Goal: Transaction & Acquisition: Obtain resource

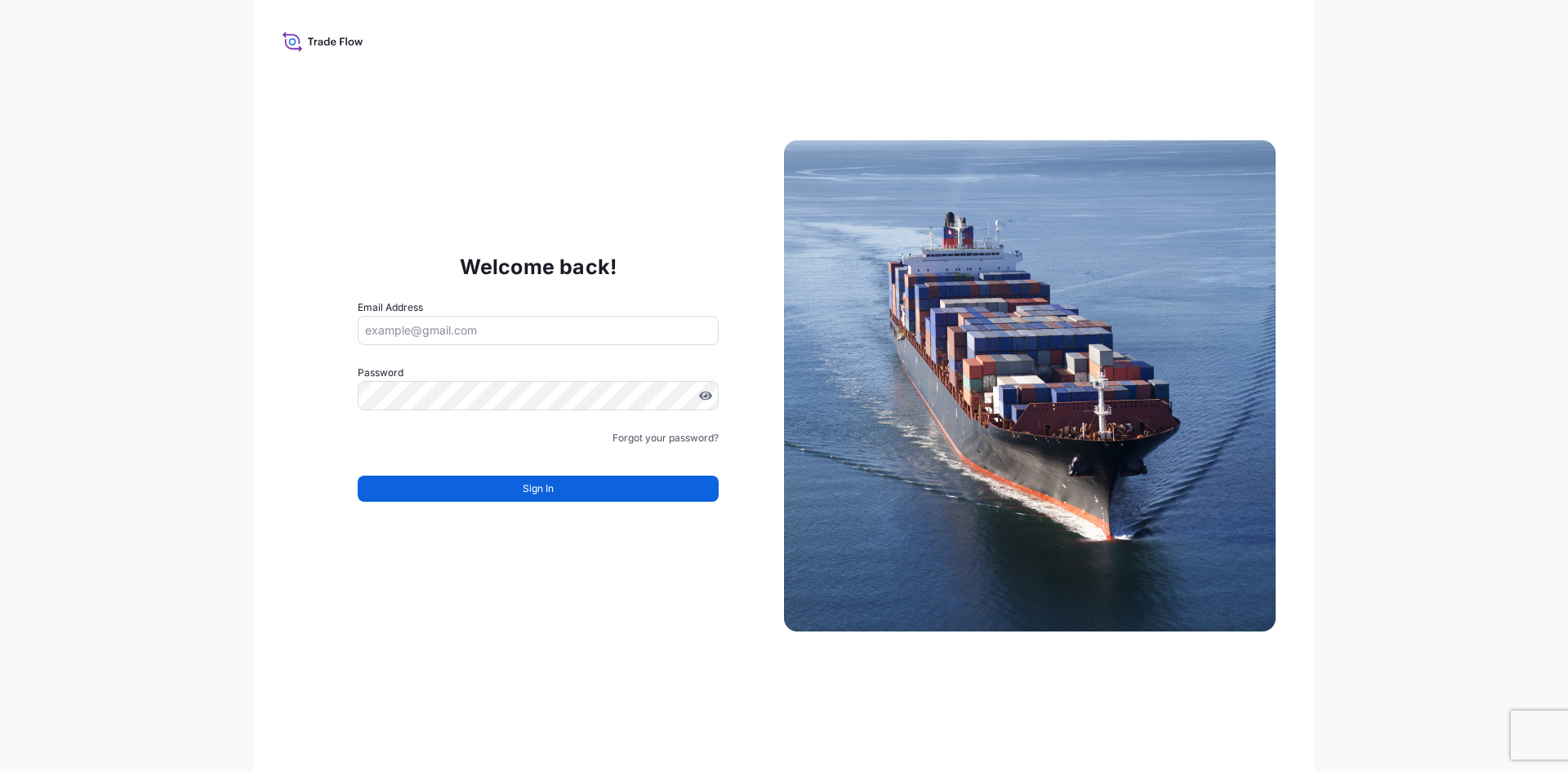
click at [477, 337] on input "Email Address" at bounding box center [538, 330] width 361 height 29
click at [637, 333] on input "Email Address" at bounding box center [538, 330] width 361 height 29
click at [451, 338] on input "Email Address" at bounding box center [538, 330] width 361 height 29
type input "j"
click at [457, 256] on div "Welcome back! Email Address Password Must include: Upper & lower case letters S…" at bounding box center [538, 386] width 492 height 336
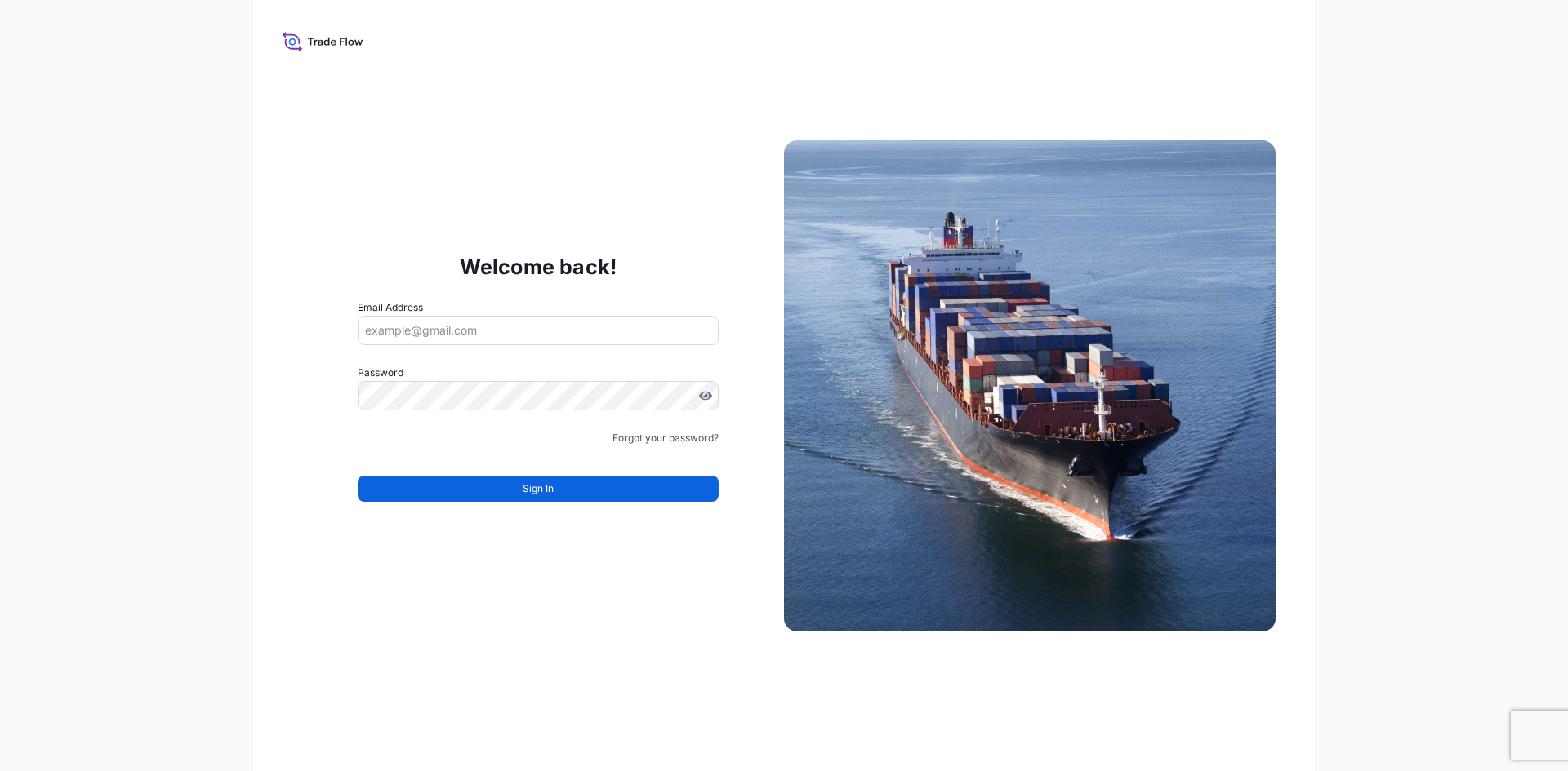
click at [538, 320] on input "Email Address" at bounding box center [538, 330] width 361 height 29
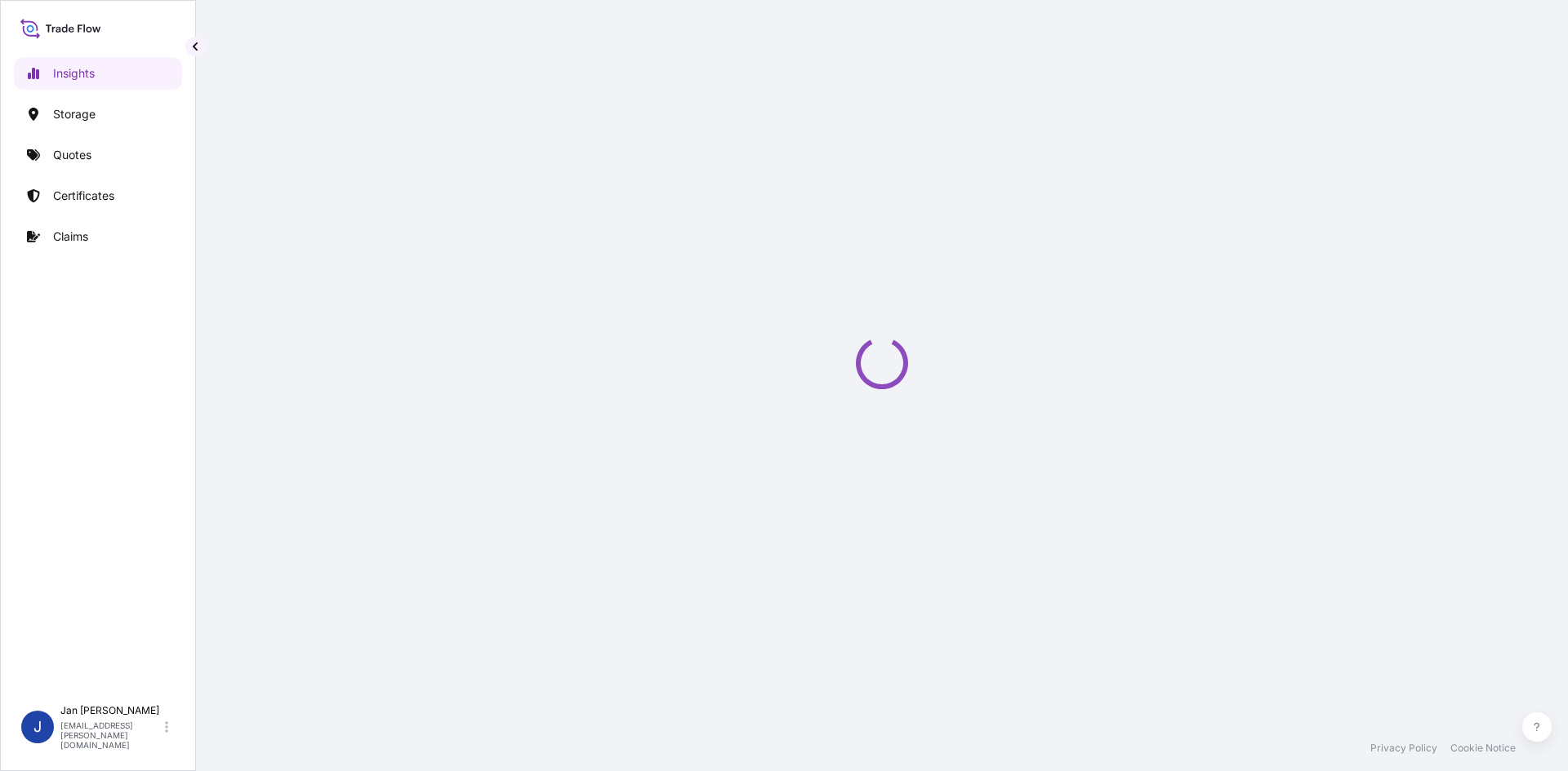
select select "2025"
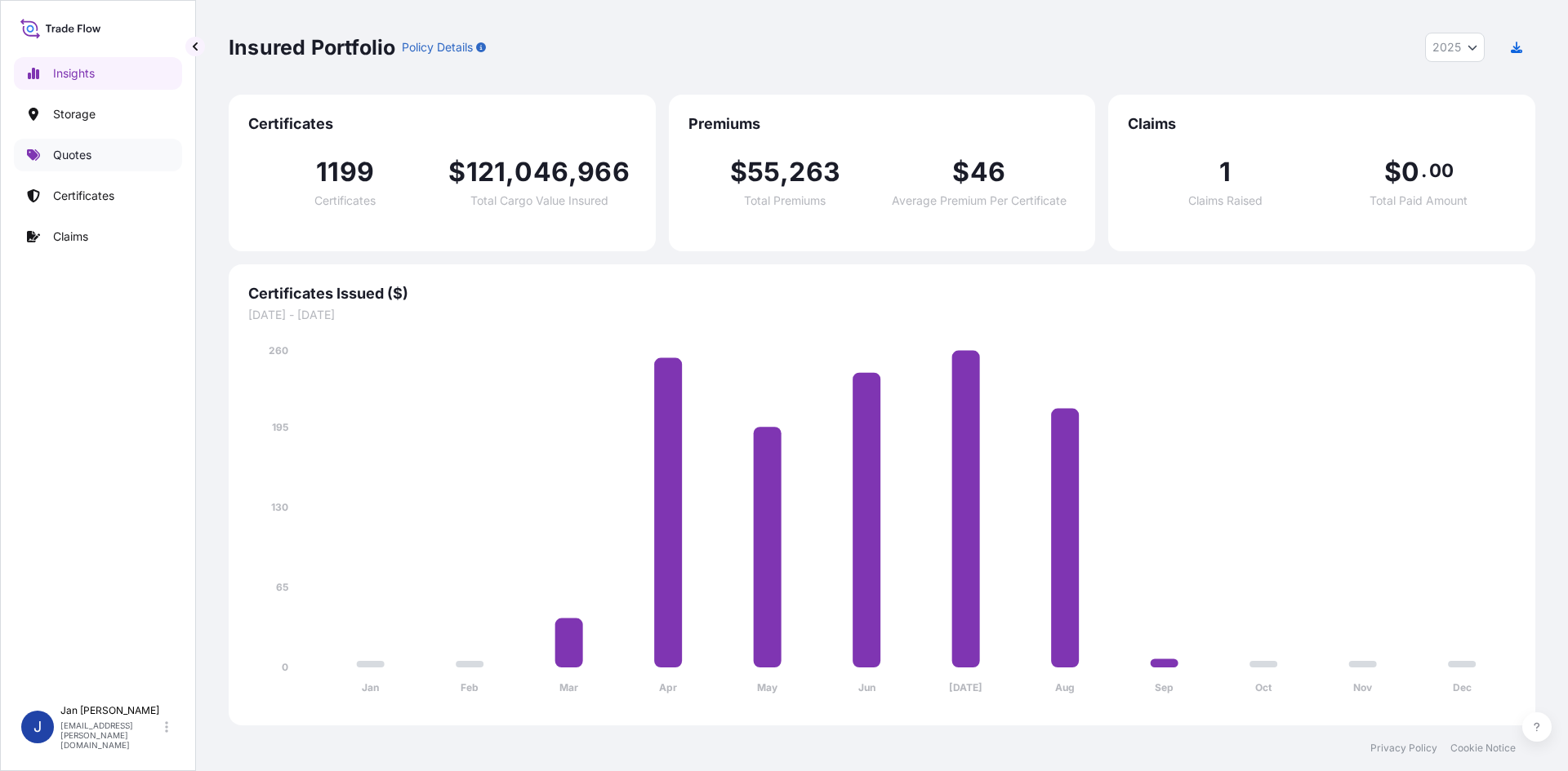
click at [51, 151] on link "Quotes" at bounding box center [98, 155] width 168 height 32
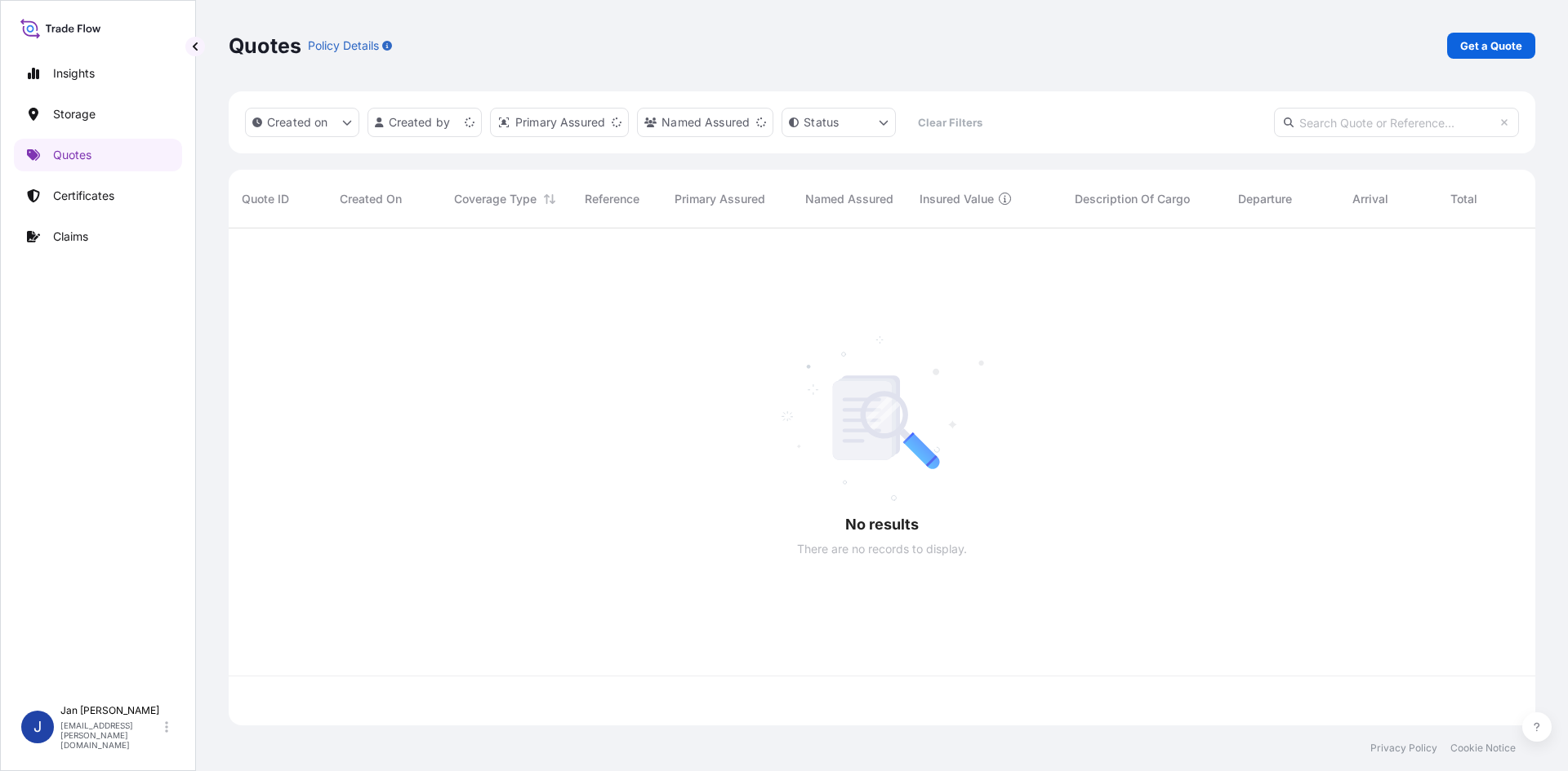
scroll to position [494, 1294]
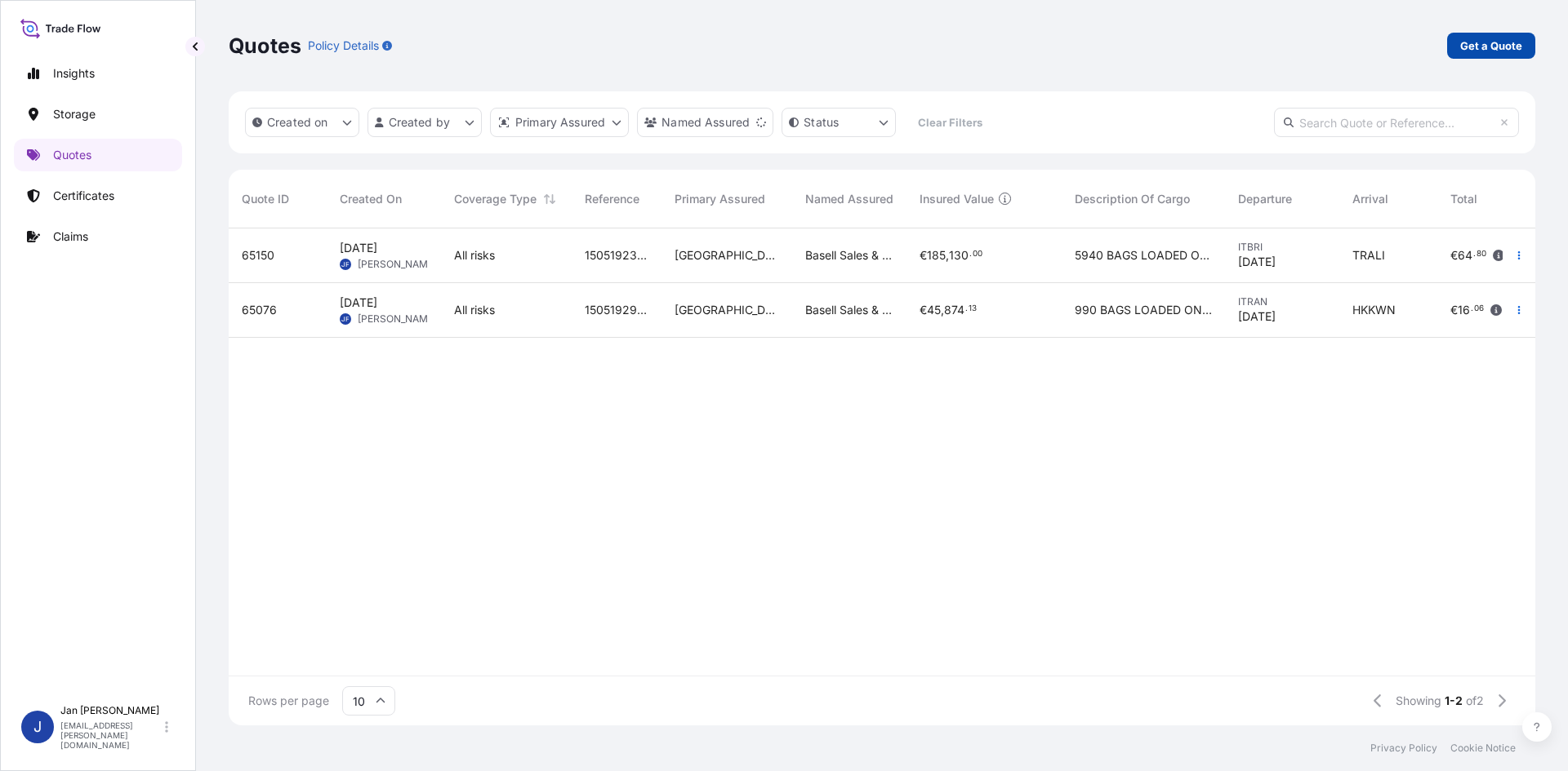
click at [1477, 44] on p "Get a Quote" at bounding box center [1490, 46] width 62 height 16
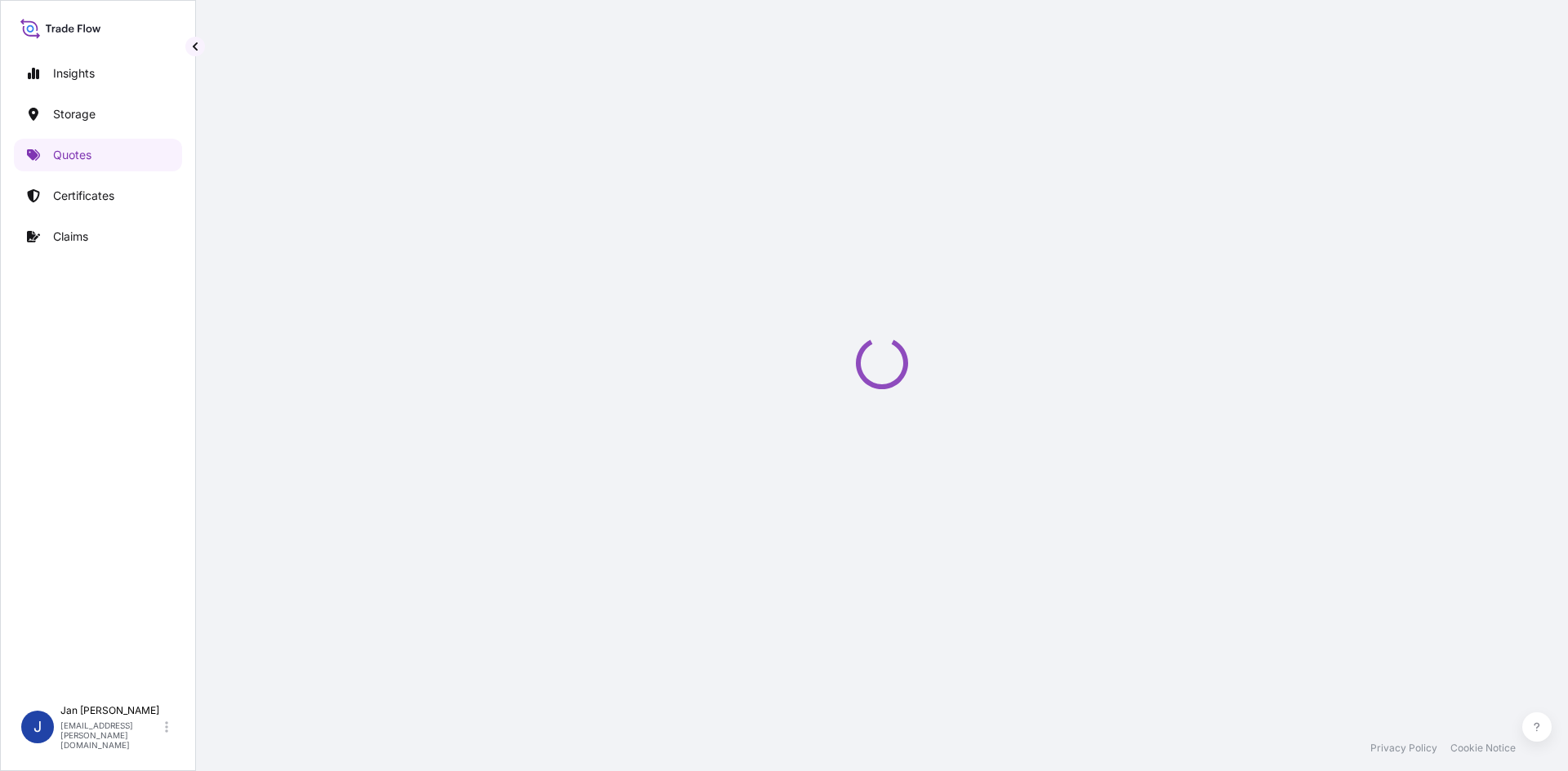
select select "Water"
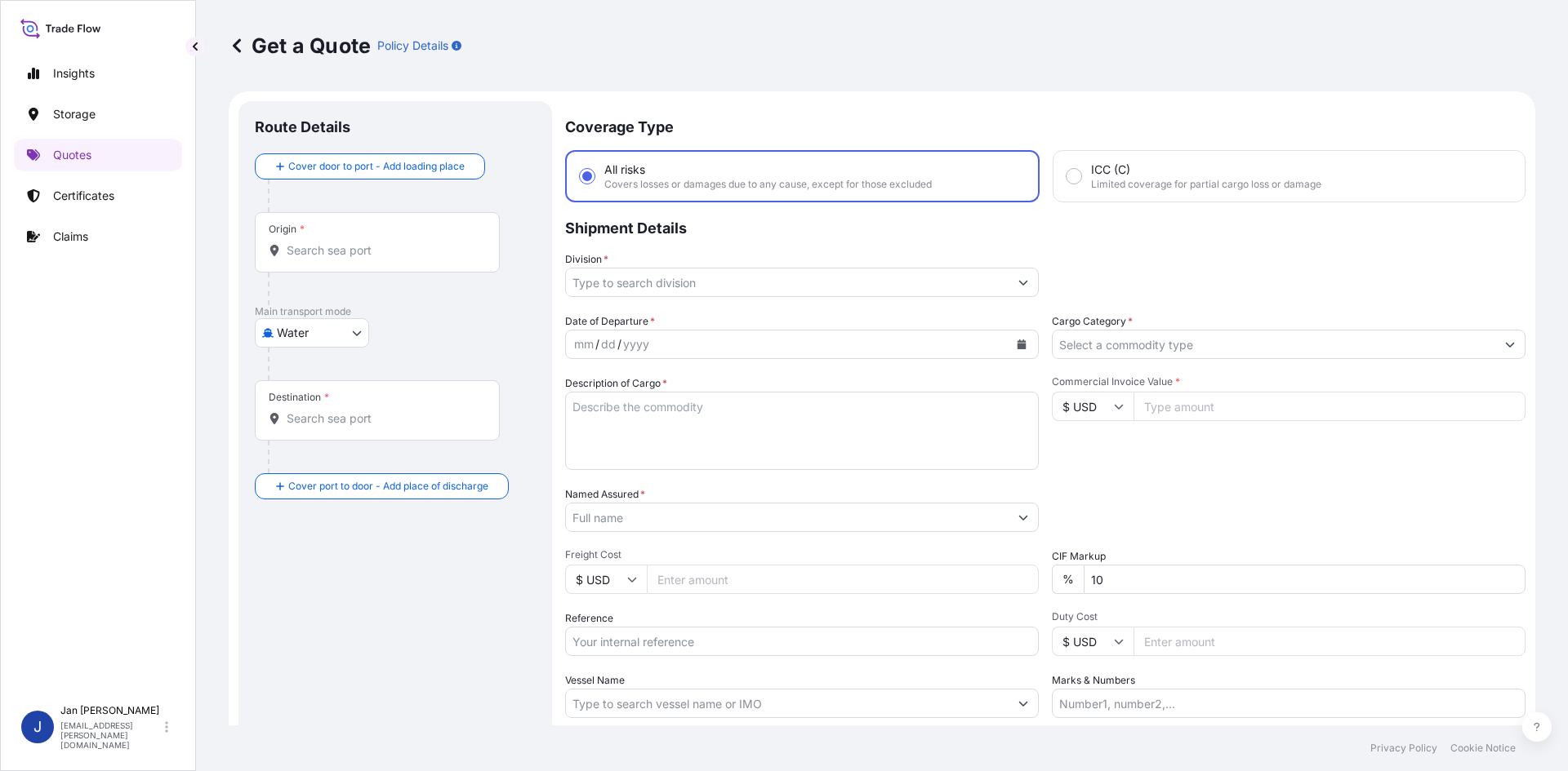
scroll to position [27, 0]
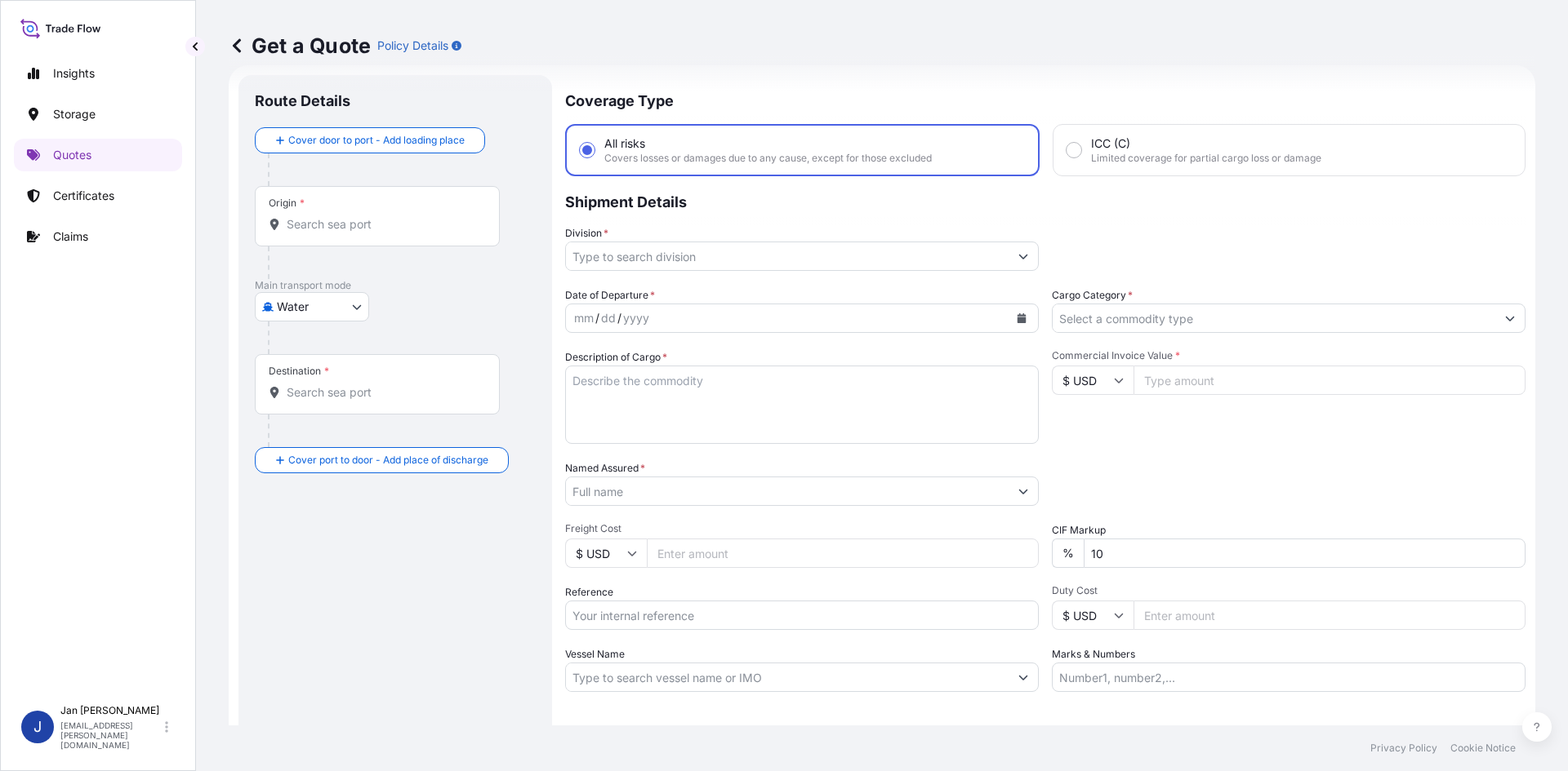
click at [362, 228] on input "Origin *" at bounding box center [383, 224] width 193 height 16
click at [414, 228] on input "Origin * Please select an origin" at bounding box center [383, 224] width 193 height 16
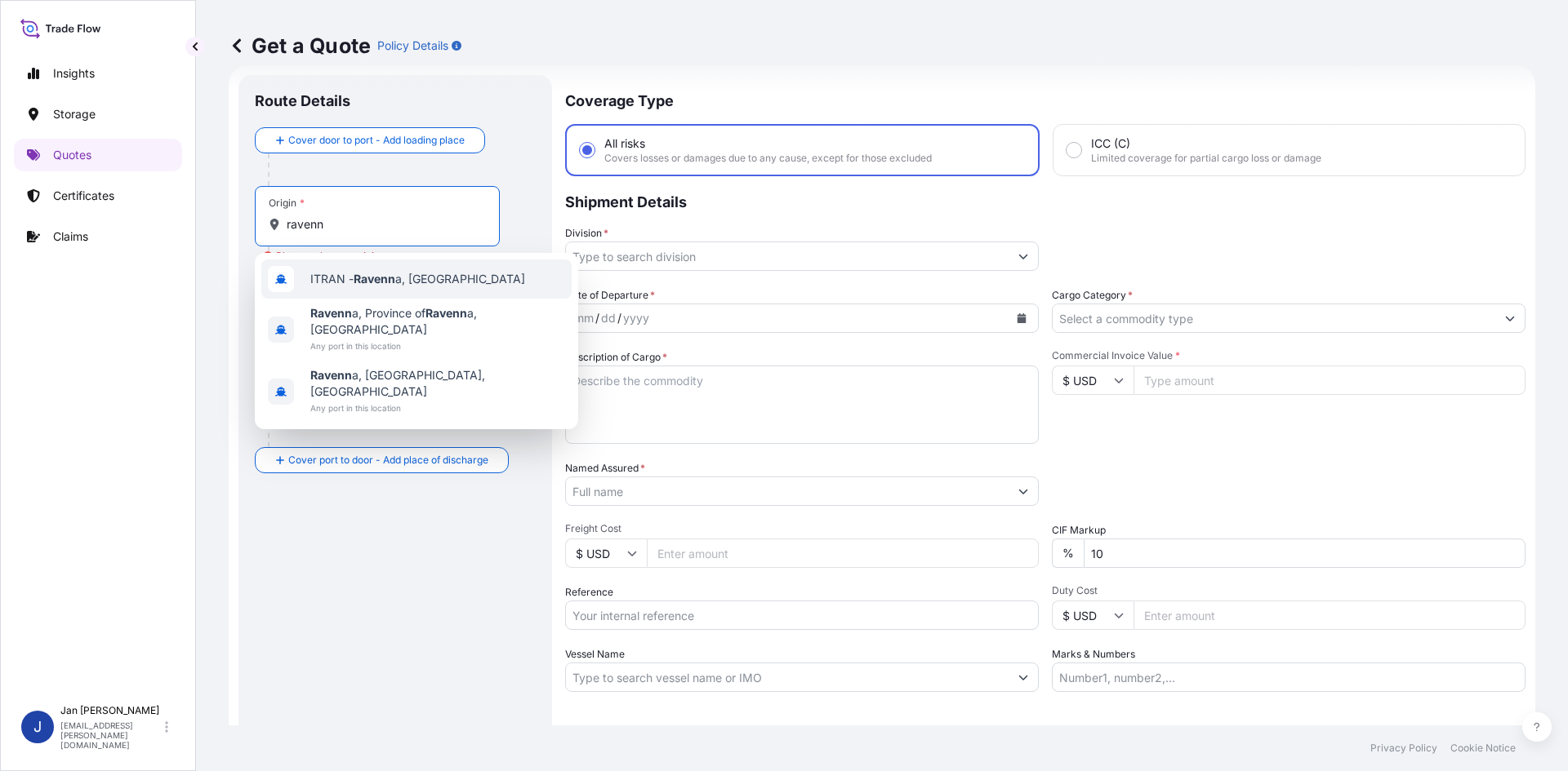
click at [444, 275] on div "ITRAN - Ravenn a, [GEOGRAPHIC_DATA]" at bounding box center [416, 278] width 311 height 39
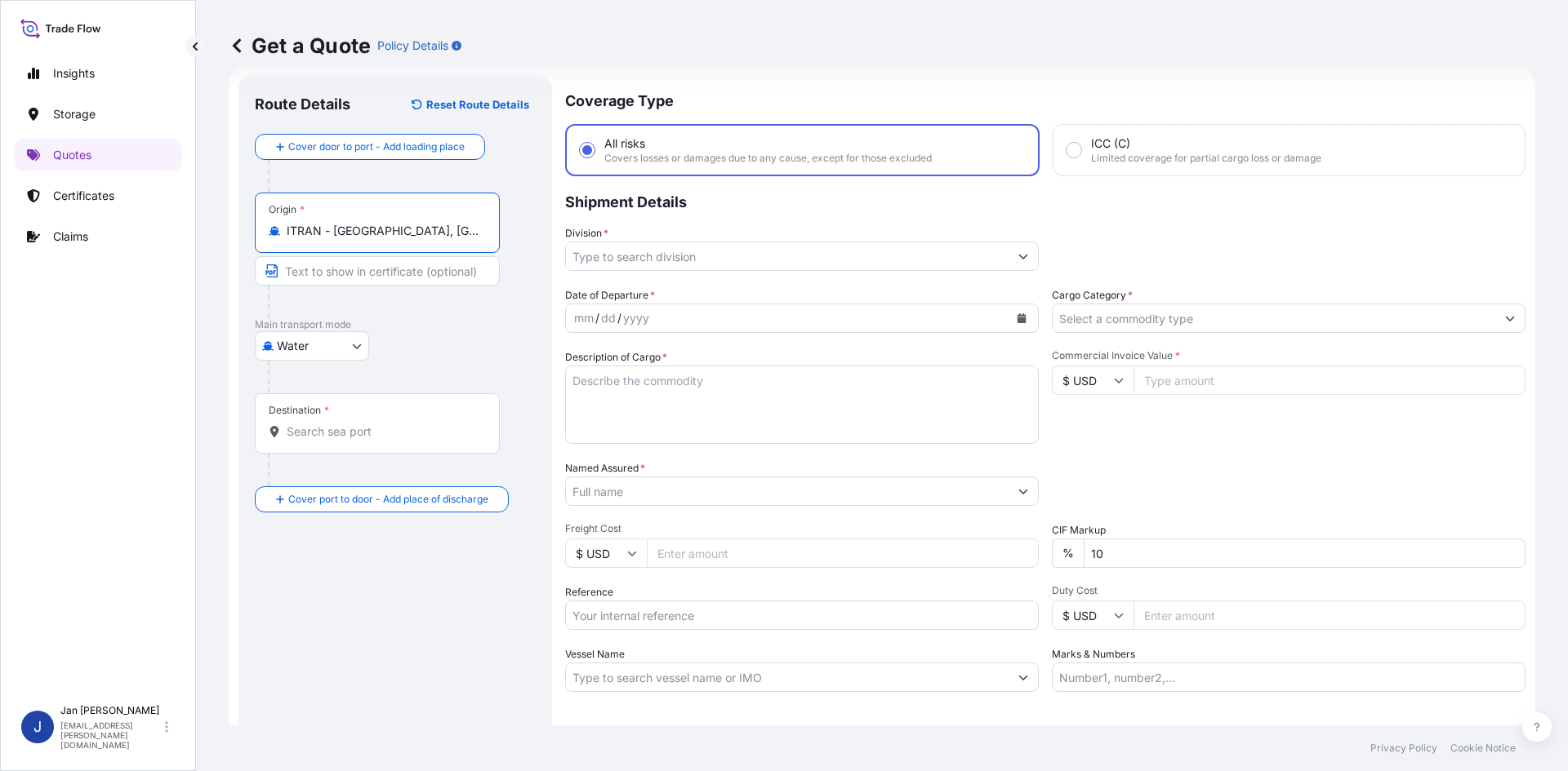
type input "ITRAN - [GEOGRAPHIC_DATA], [GEOGRAPHIC_DATA]"
click at [336, 435] on input "Destination *" at bounding box center [383, 431] width 193 height 16
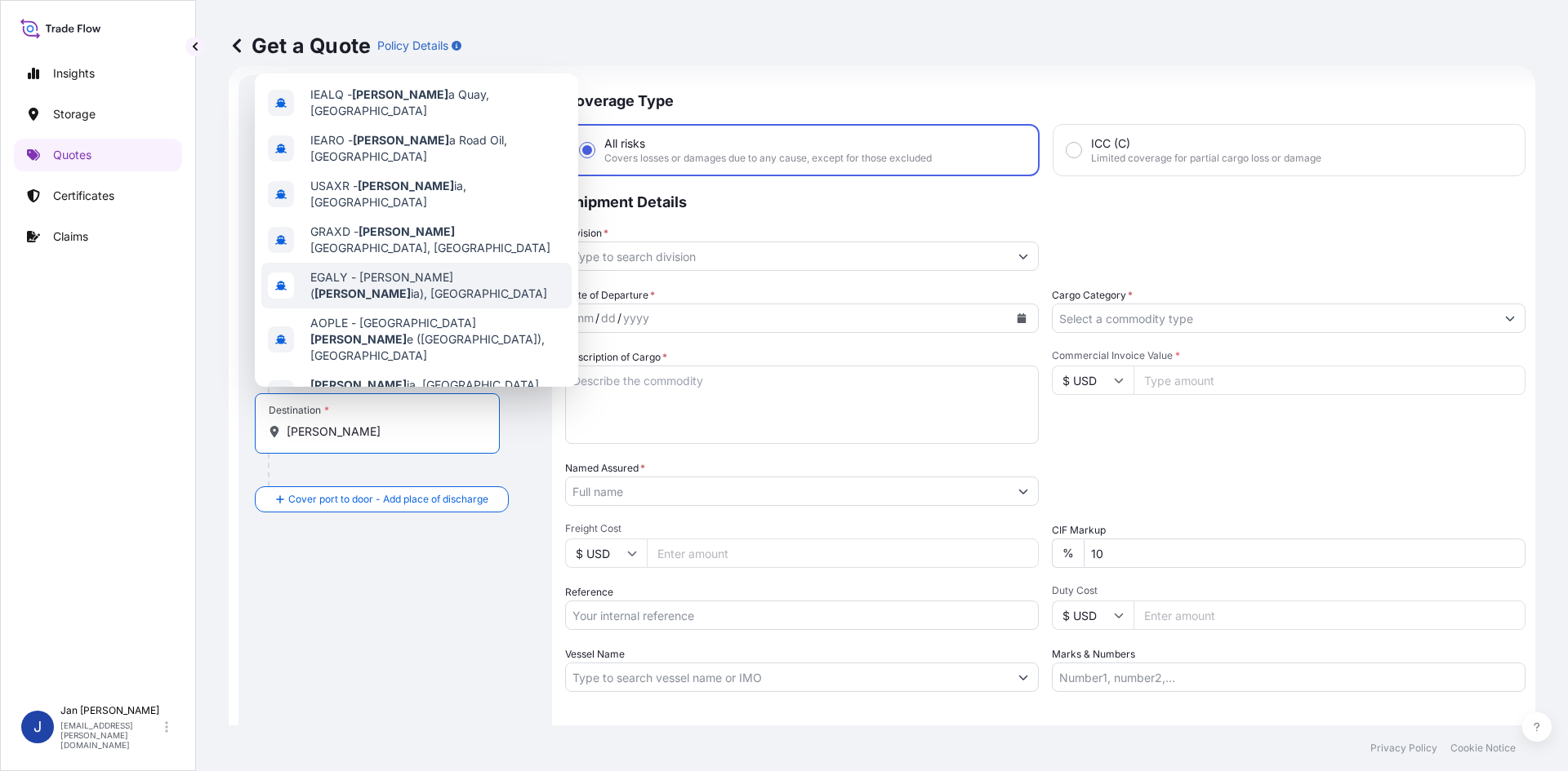
click at [509, 270] on span "[PERSON_NAME] ( [PERSON_NAME]), [GEOGRAPHIC_DATA]" at bounding box center [438, 286] width 255 height 32
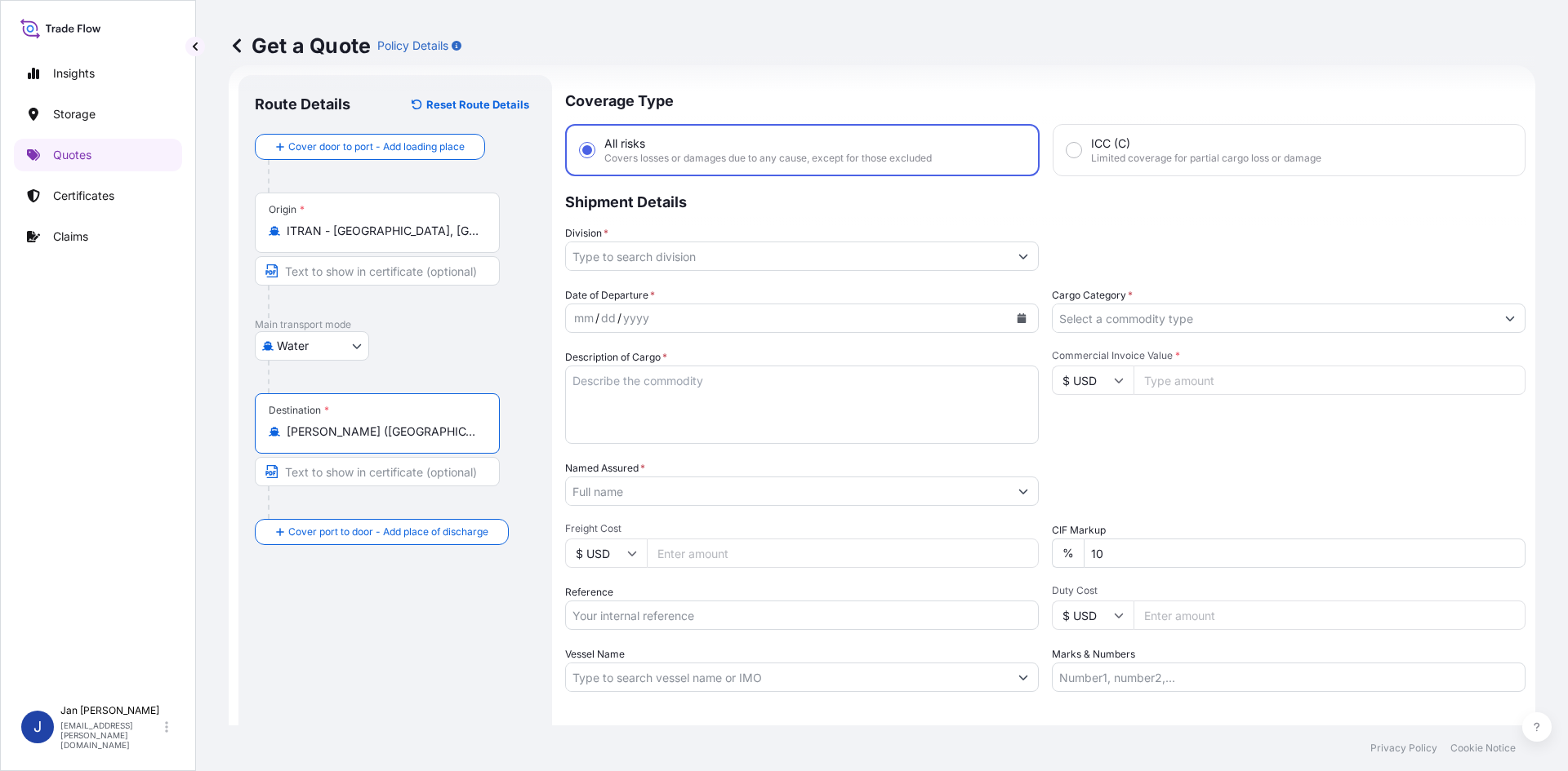
type input "[PERSON_NAME] ([GEOGRAPHIC_DATA]), [GEOGRAPHIC_DATA]"
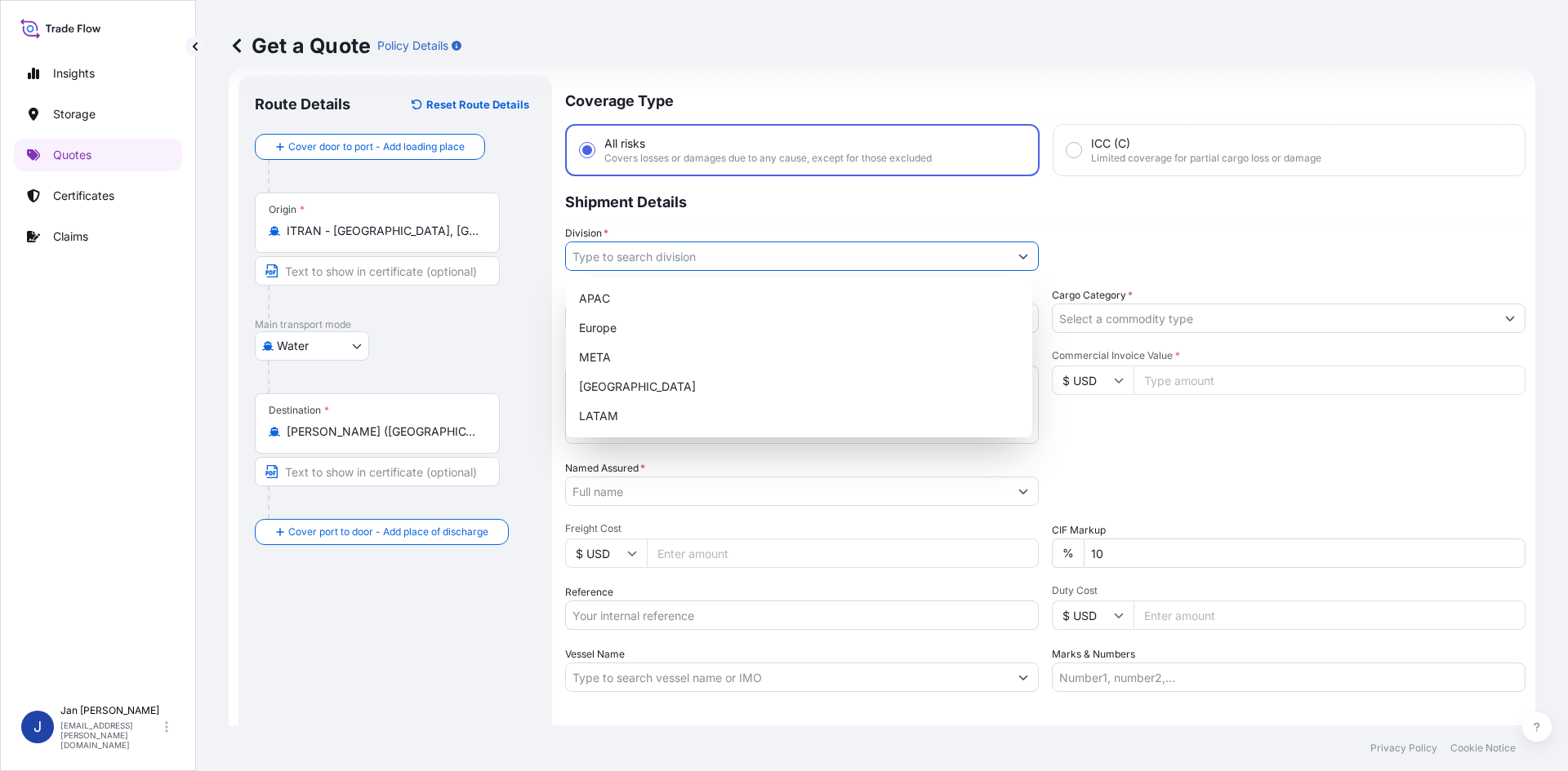
click at [679, 250] on input "Division *" at bounding box center [787, 255] width 443 height 29
click at [655, 326] on div "Europe" at bounding box center [799, 328] width 453 height 29
type input "Europe"
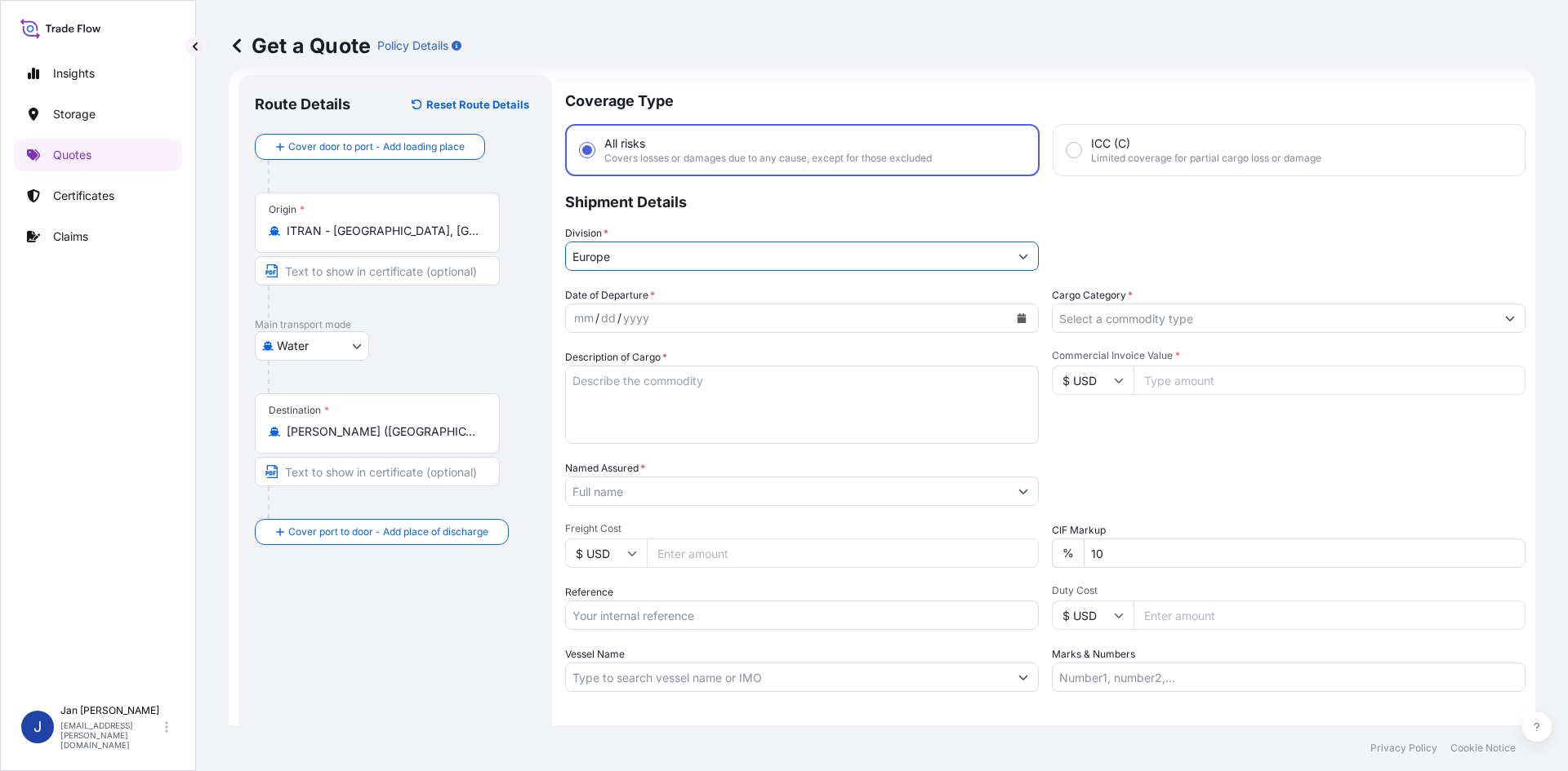
click at [719, 320] on div "mm / dd / yyyy" at bounding box center [787, 318] width 443 height 29
click at [610, 320] on div "dd" at bounding box center [608, 318] width 18 height 20
click at [71, 151] on p "Quotes" at bounding box center [72, 155] width 38 height 16
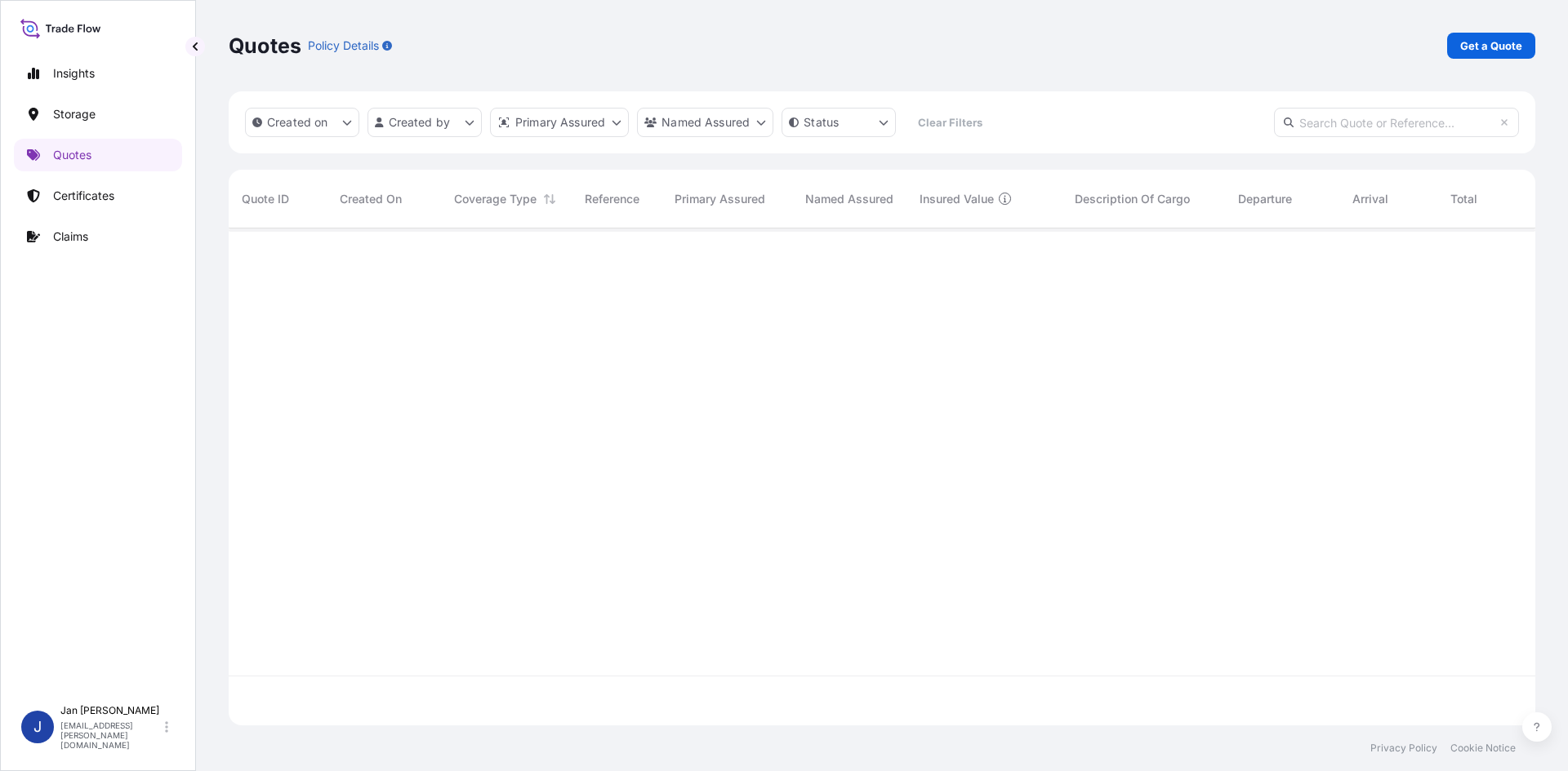
scroll to position [494, 1294]
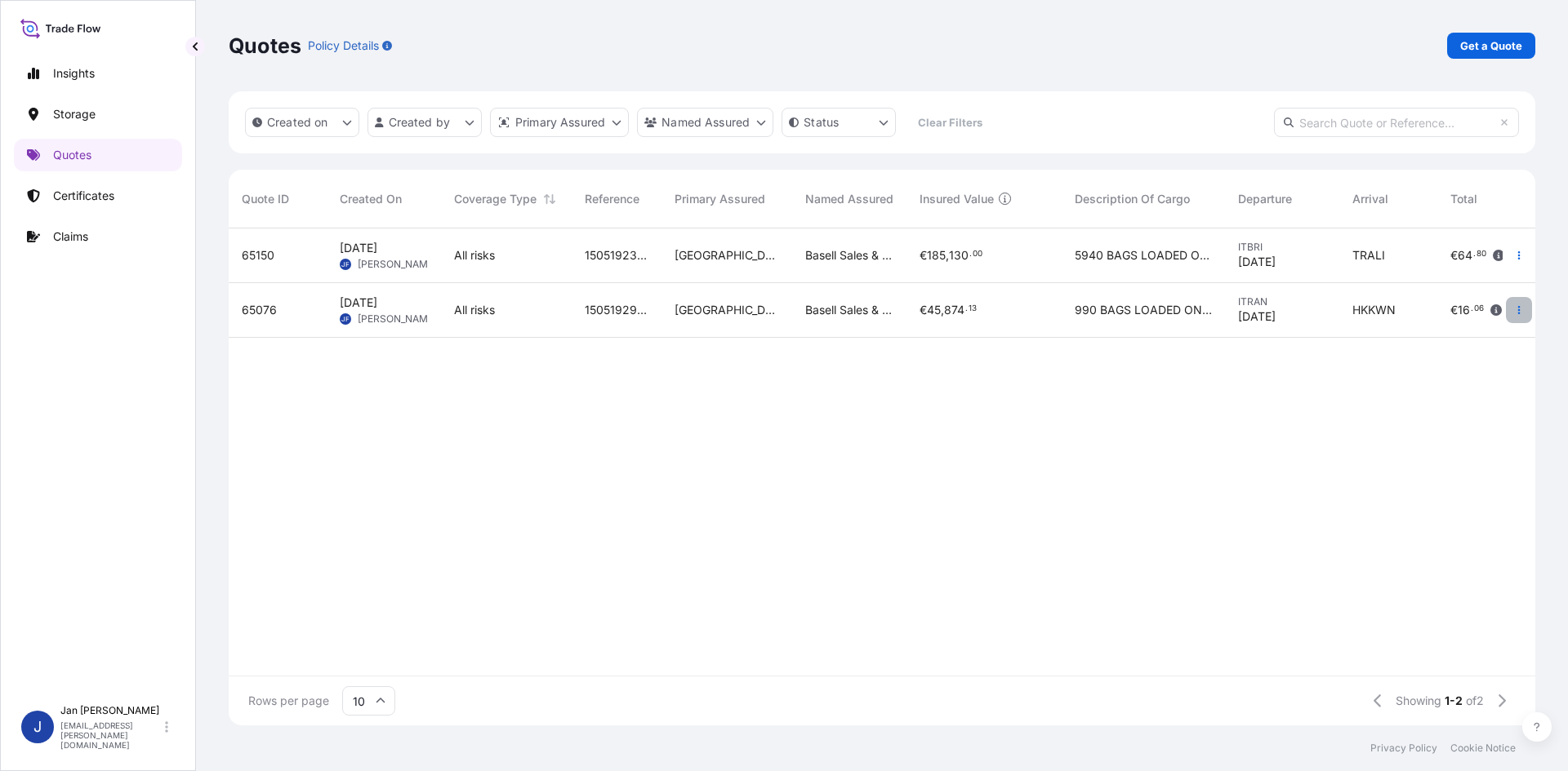
click at [1511, 311] on button "button" at bounding box center [1519, 310] width 27 height 27
click at [1474, 348] on p "Duplicate quote" at bounding box center [1452, 342] width 85 height 16
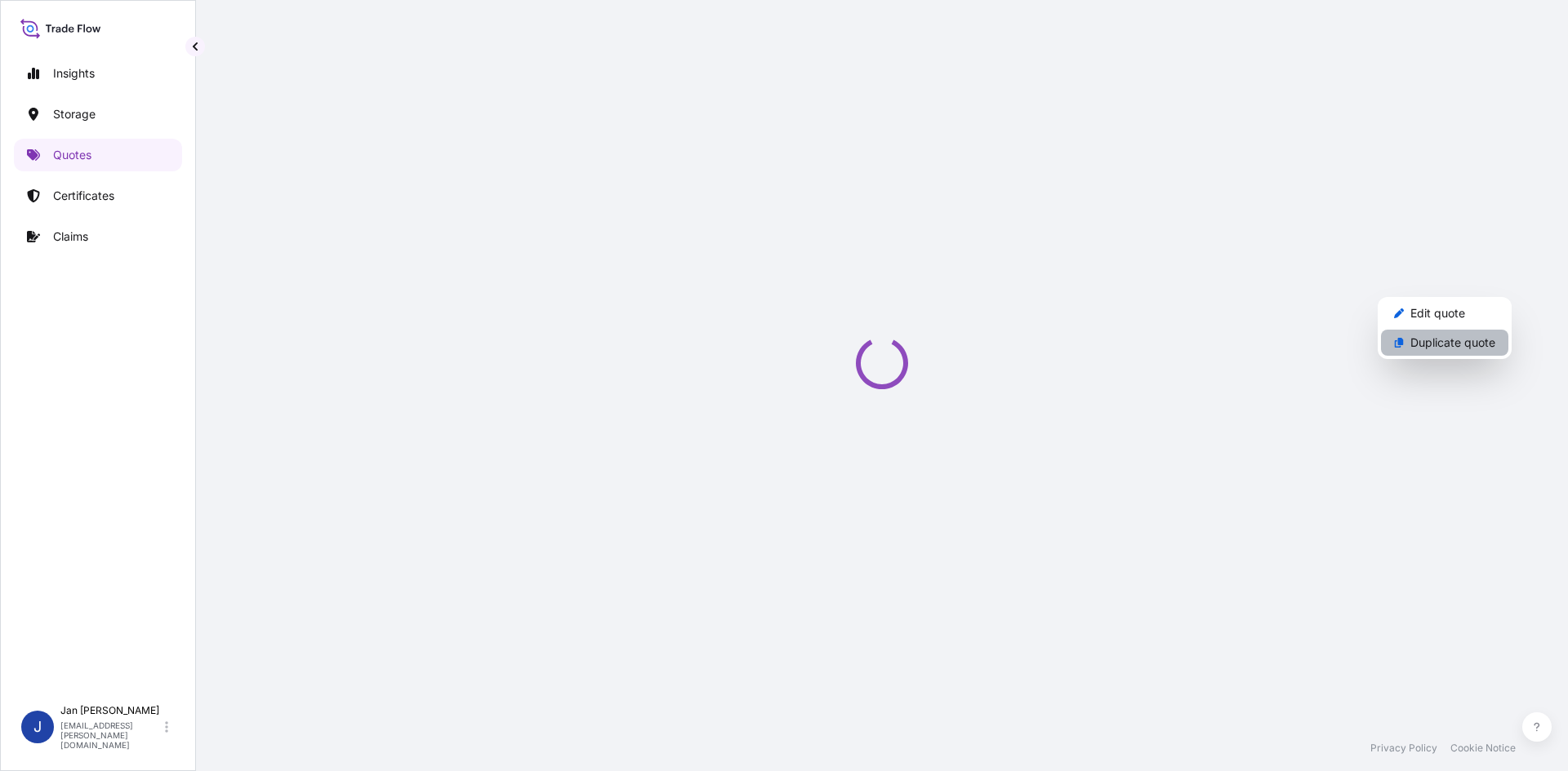
scroll to position [27, 0]
select select "Water"
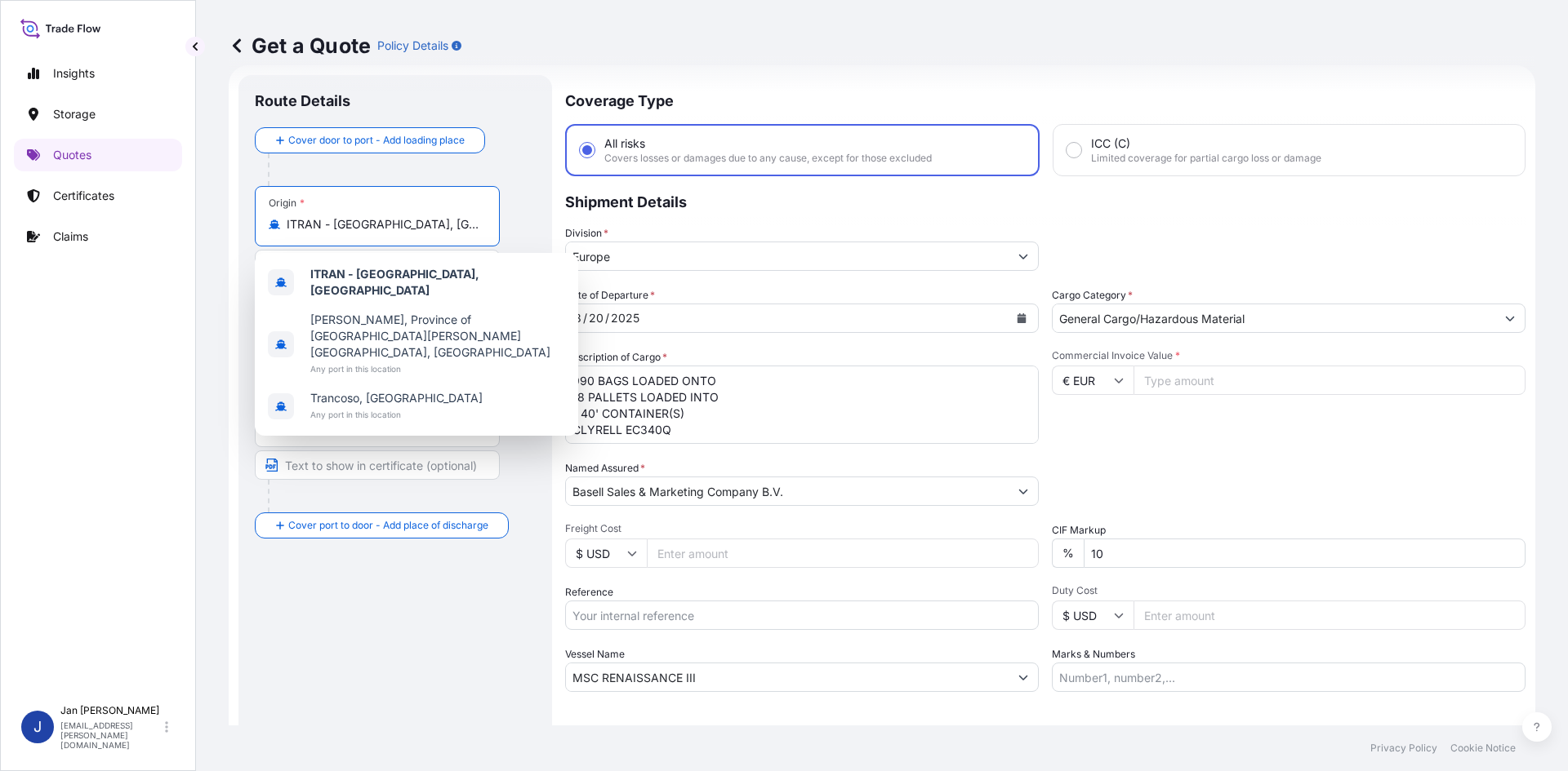
click at [407, 220] on input "ITRAN - [GEOGRAPHIC_DATA], [GEOGRAPHIC_DATA]" at bounding box center [383, 224] width 193 height 16
click at [435, 429] on input "HKKWN - Kowloon, [GEOGRAPHIC_DATA]" at bounding box center [383, 424] width 193 height 16
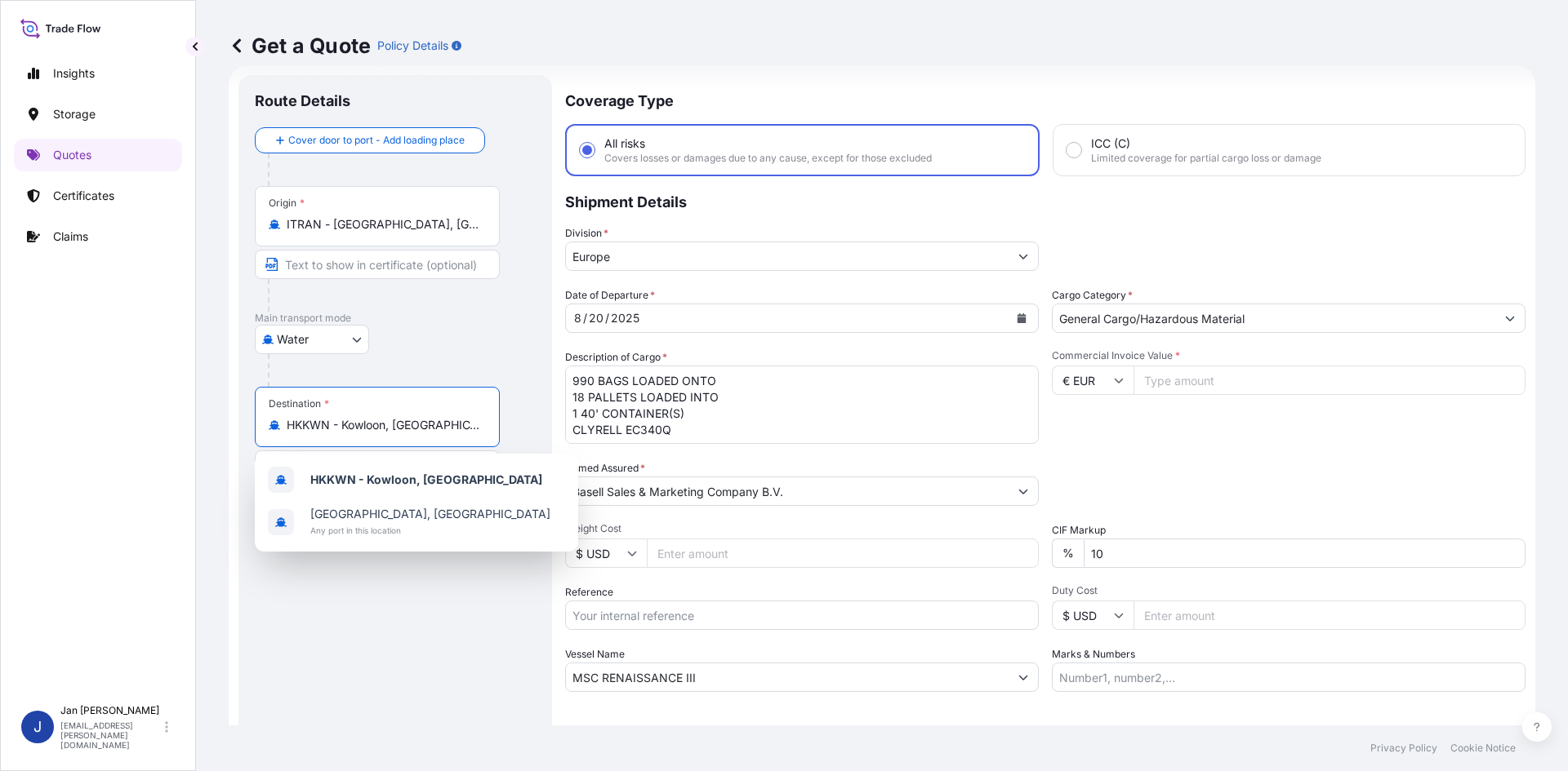
drag, startPoint x: 455, startPoint y: 427, endPoint x: 194, endPoint y: 414, distance: 261.3
click at [194, 414] on div "Insights Storage Quotes Certificates Claims J [PERSON_NAME] [EMAIL_ADDRESS][PER…" at bounding box center [784, 386] width 1568 height 771
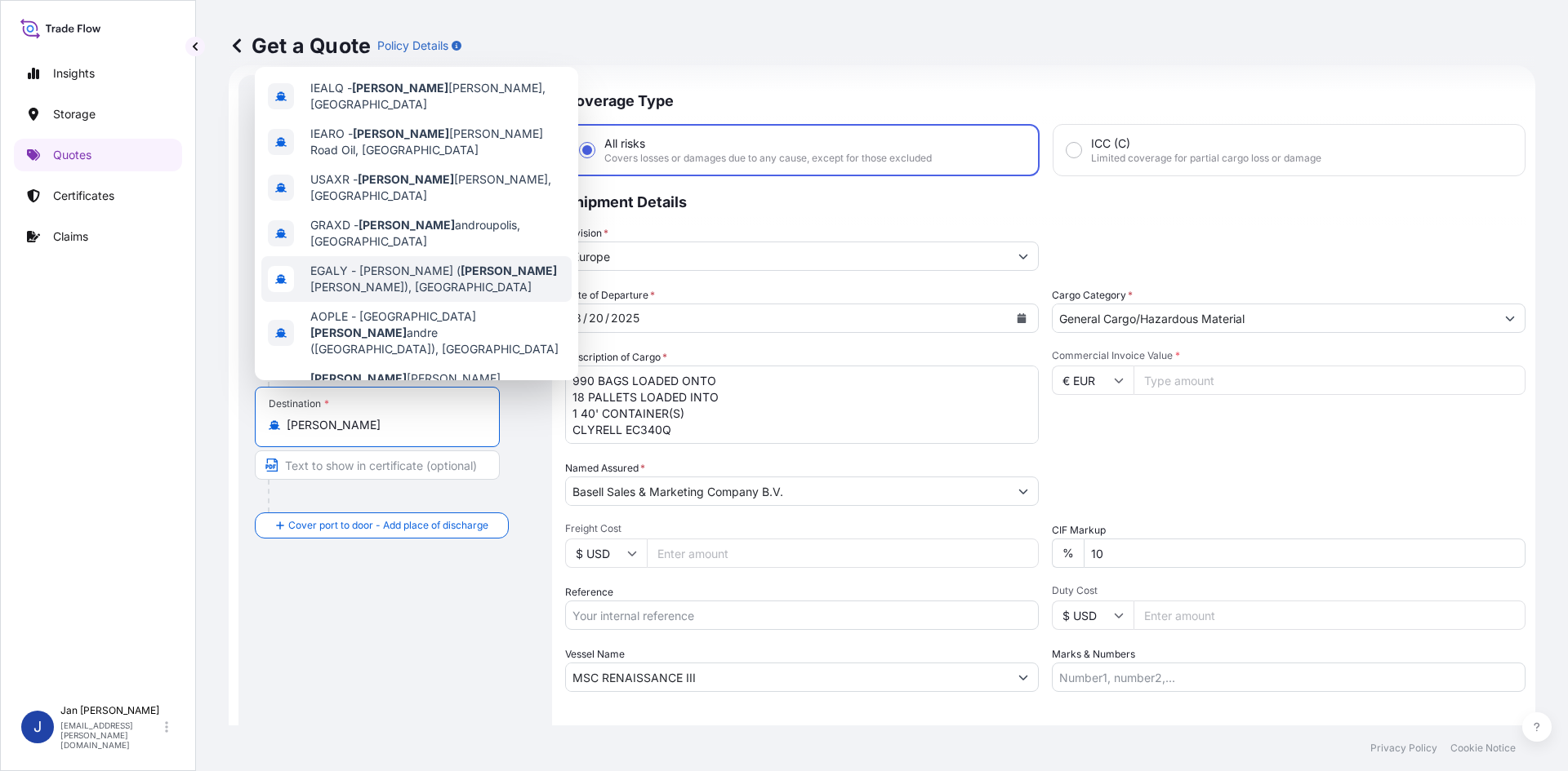
click at [434, 263] on span "EGALY - [PERSON_NAME] ( [PERSON_NAME]), [GEOGRAPHIC_DATA]" at bounding box center [438, 279] width 255 height 32
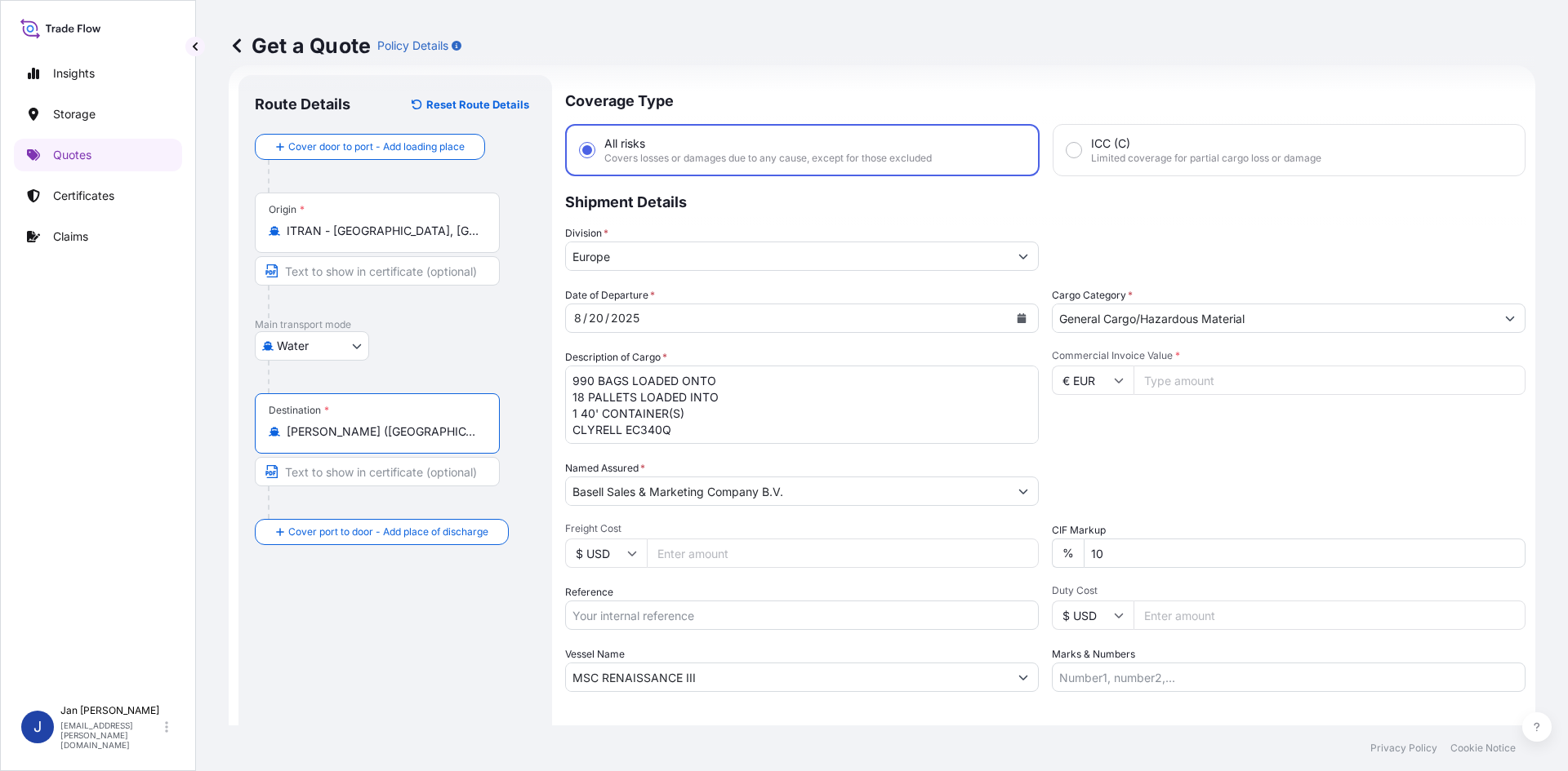
type input "[PERSON_NAME] ([GEOGRAPHIC_DATA]), [GEOGRAPHIC_DATA]"
click at [676, 316] on div "[DATE]" at bounding box center [787, 318] width 443 height 29
click at [1022, 317] on button "Calendar" at bounding box center [1022, 319] width 27 height 27
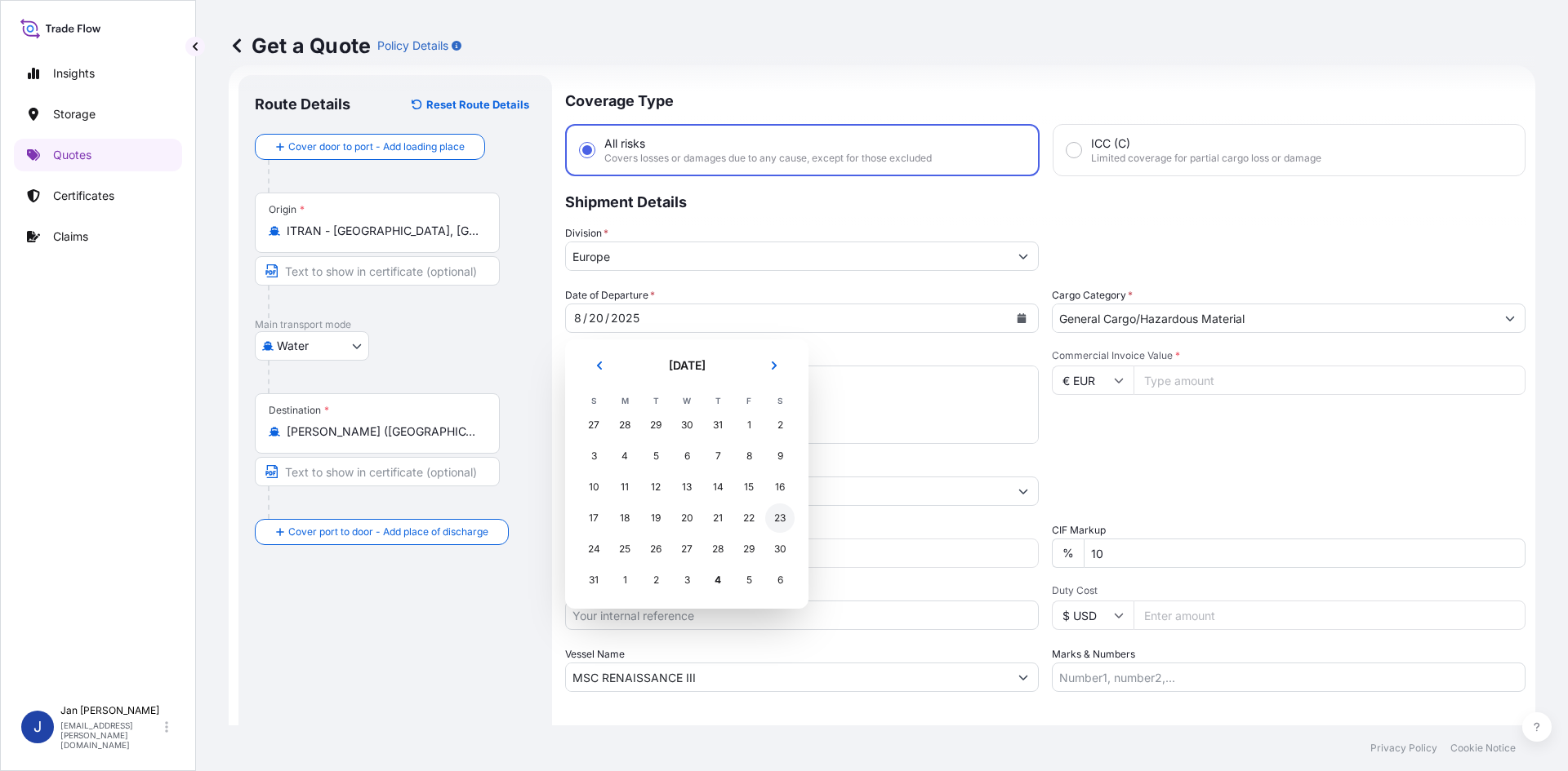
click at [781, 521] on div "23" at bounding box center [780, 517] width 29 height 29
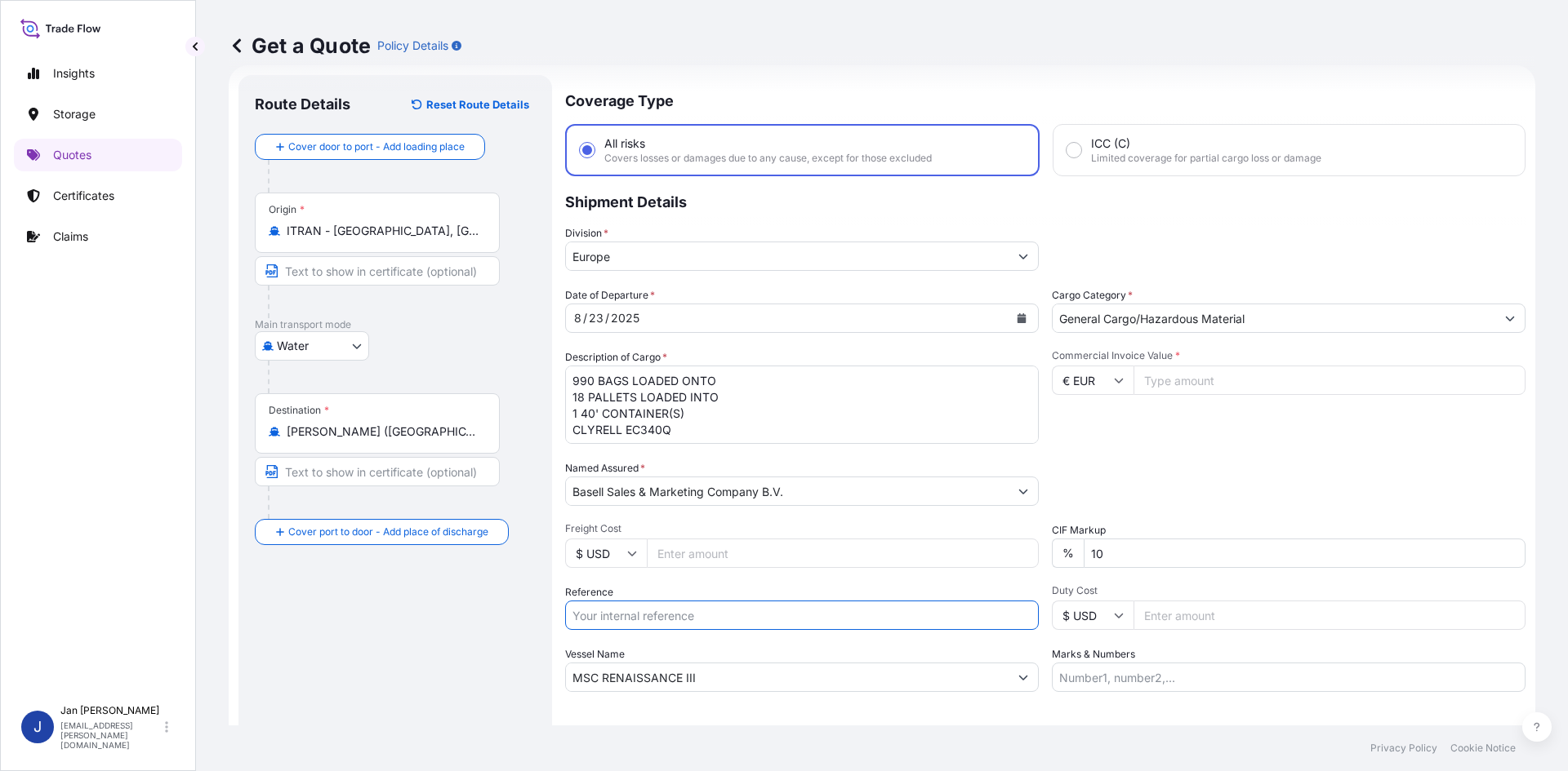
click at [671, 622] on input "Reference" at bounding box center [802, 615] width 474 height 29
paste input "1505192522"
type input "1505192522"
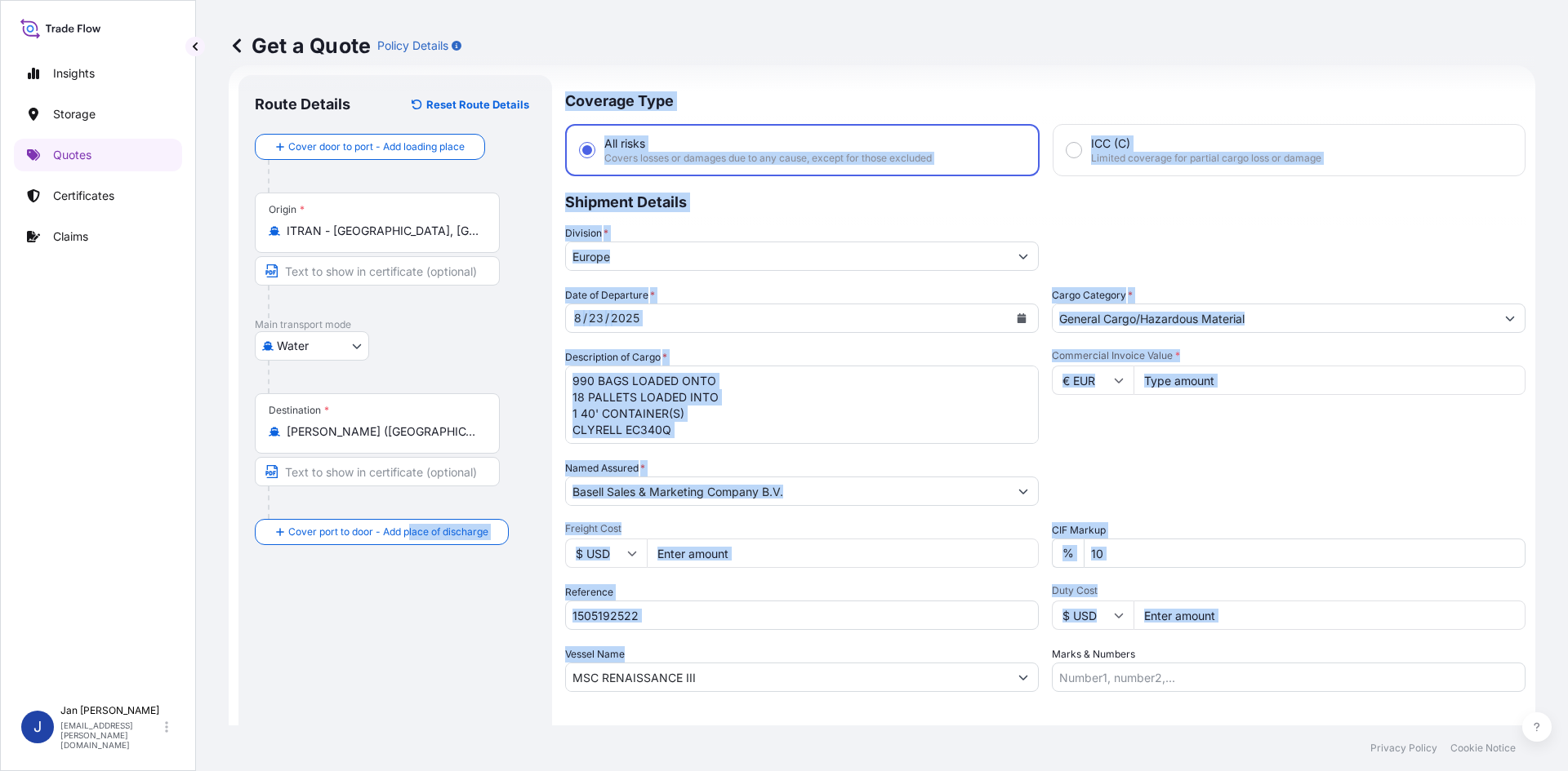
drag, startPoint x: 660, startPoint y: 694, endPoint x: 329, endPoint y: 691, distance: 331.0
click at [340, 698] on form "Route Details Reset Route Details Cover door to port - Add loading place Place …" at bounding box center [882, 444] width 1307 height 759
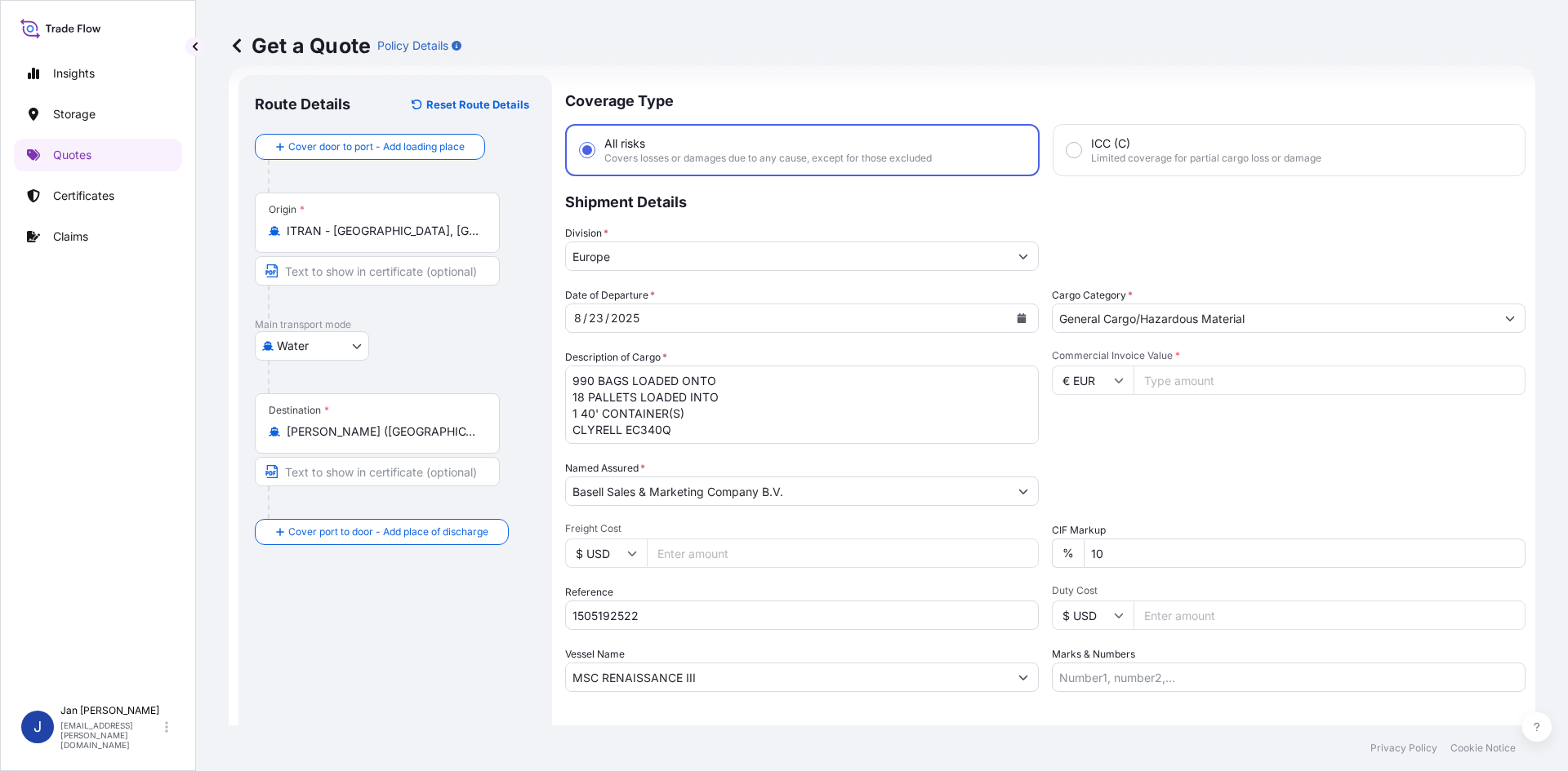
click at [766, 679] on input "MSC RENAISSANCE III" at bounding box center [787, 677] width 443 height 29
drag, startPoint x: 748, startPoint y: 680, endPoint x: 316, endPoint y: 682, distance: 432.0
click at [318, 682] on form "Route Details Reset Route Details Cover door to port - Add loading place Place …" at bounding box center [882, 444] width 1307 height 759
paste input "LIMARKO BREEZE"
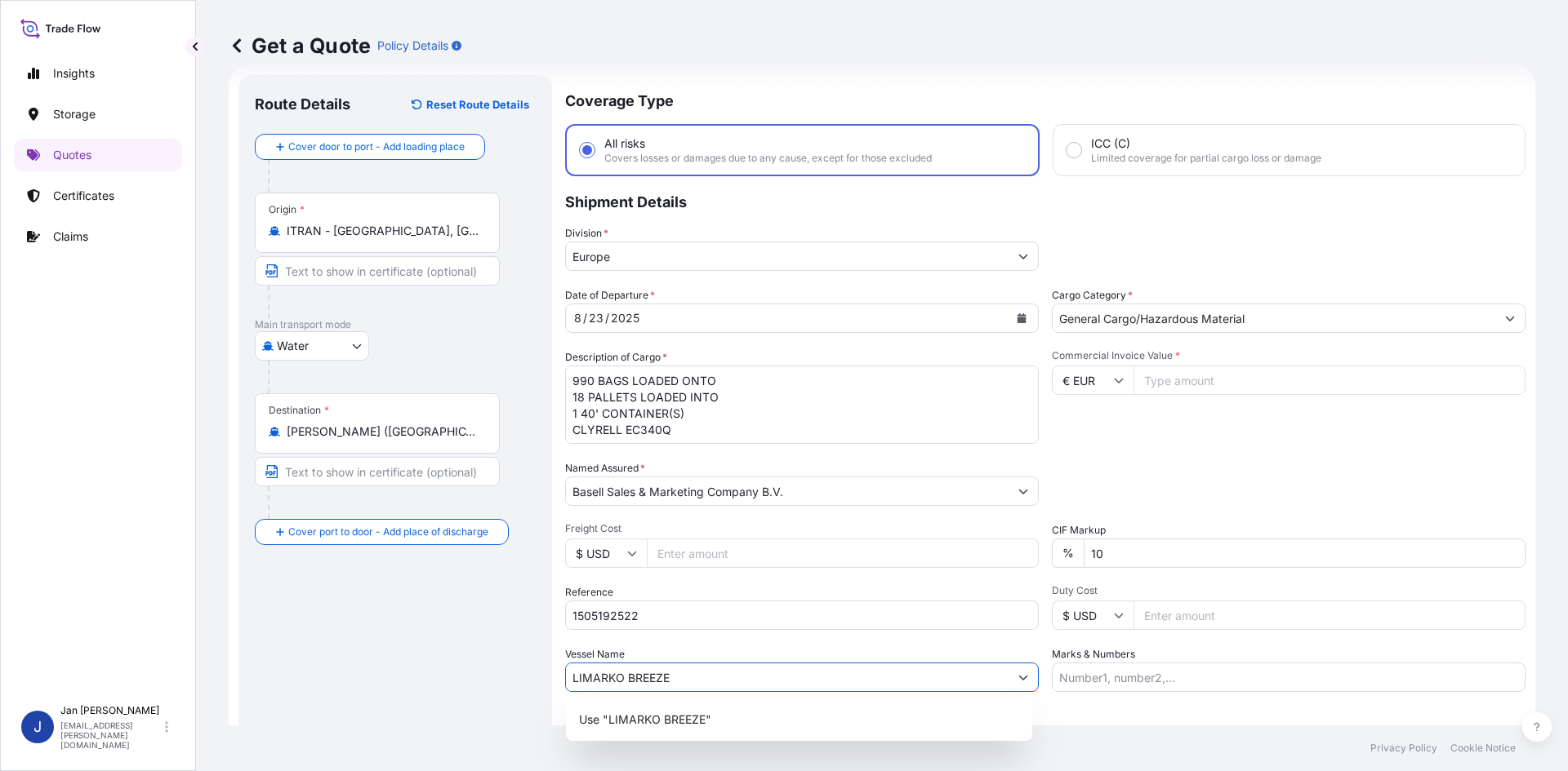
type input "LIMARKO BREEZE"
click at [1173, 442] on div "Commercial Invoice Value * € EUR" at bounding box center [1288, 397] width 474 height 95
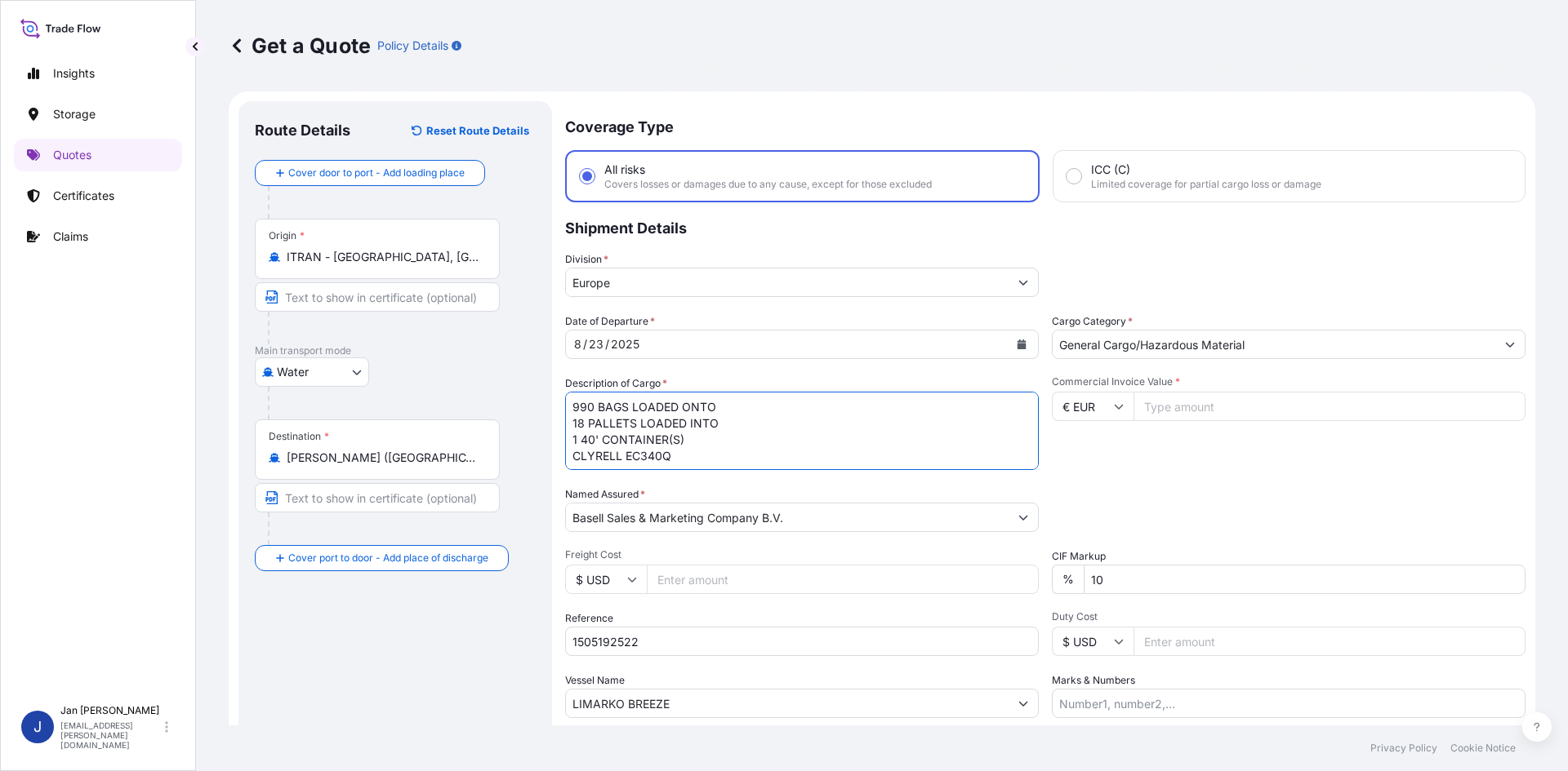
scroll to position [2, 0]
drag, startPoint x: 574, startPoint y: 404, endPoint x: 720, endPoint y: 481, distance: 165.1
click at [720, 481] on div "Date of Departure * [DATE] Cargo Category * General Cargo/Hazardous Material De…" at bounding box center [1045, 516] width 960 height 404
paste textarea "BAGS LOADED ONTO 90 PALLETS LOADED INTO 5 40' HIGH CUBE CONTAINER ADSYL RC129L …"
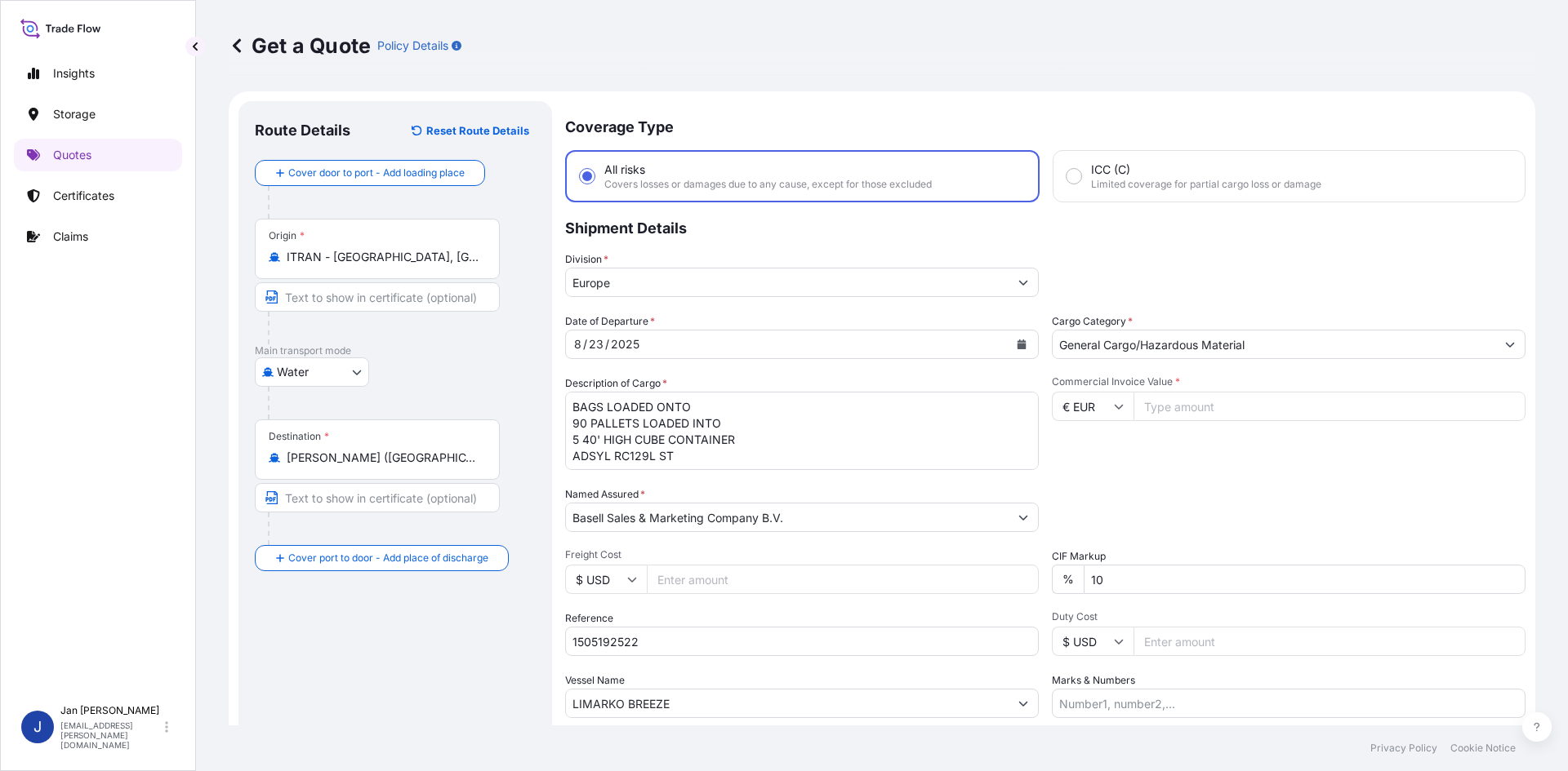
click at [574, 402] on textarea "990 BAGS LOADED ONTO 18 PALLETS LOADED INTO 1 40' CONTAINER(S) CLYRELL EC340Q" at bounding box center [802, 431] width 474 height 79
paste textarea "4.950"
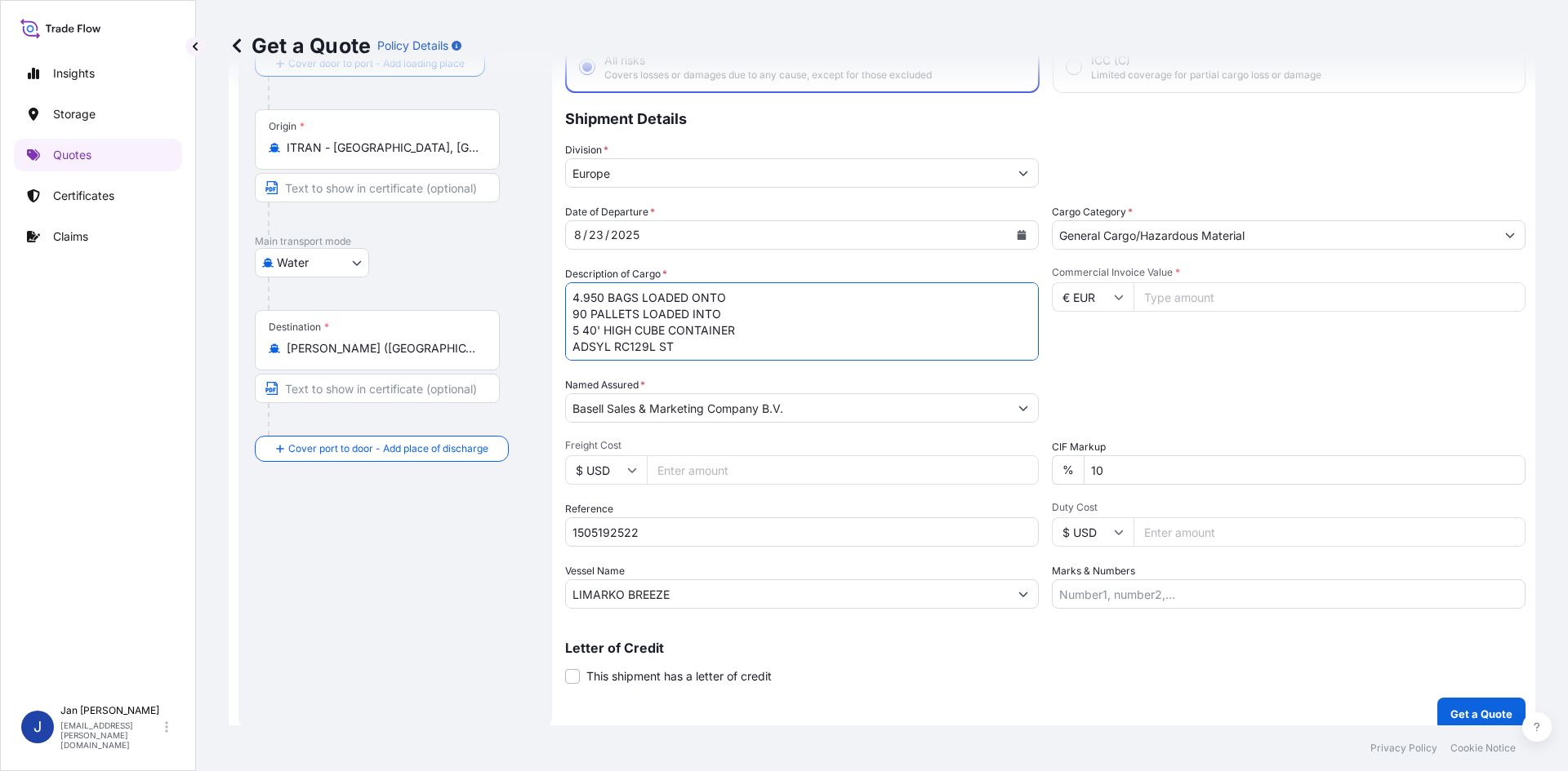
scroll to position [124, 0]
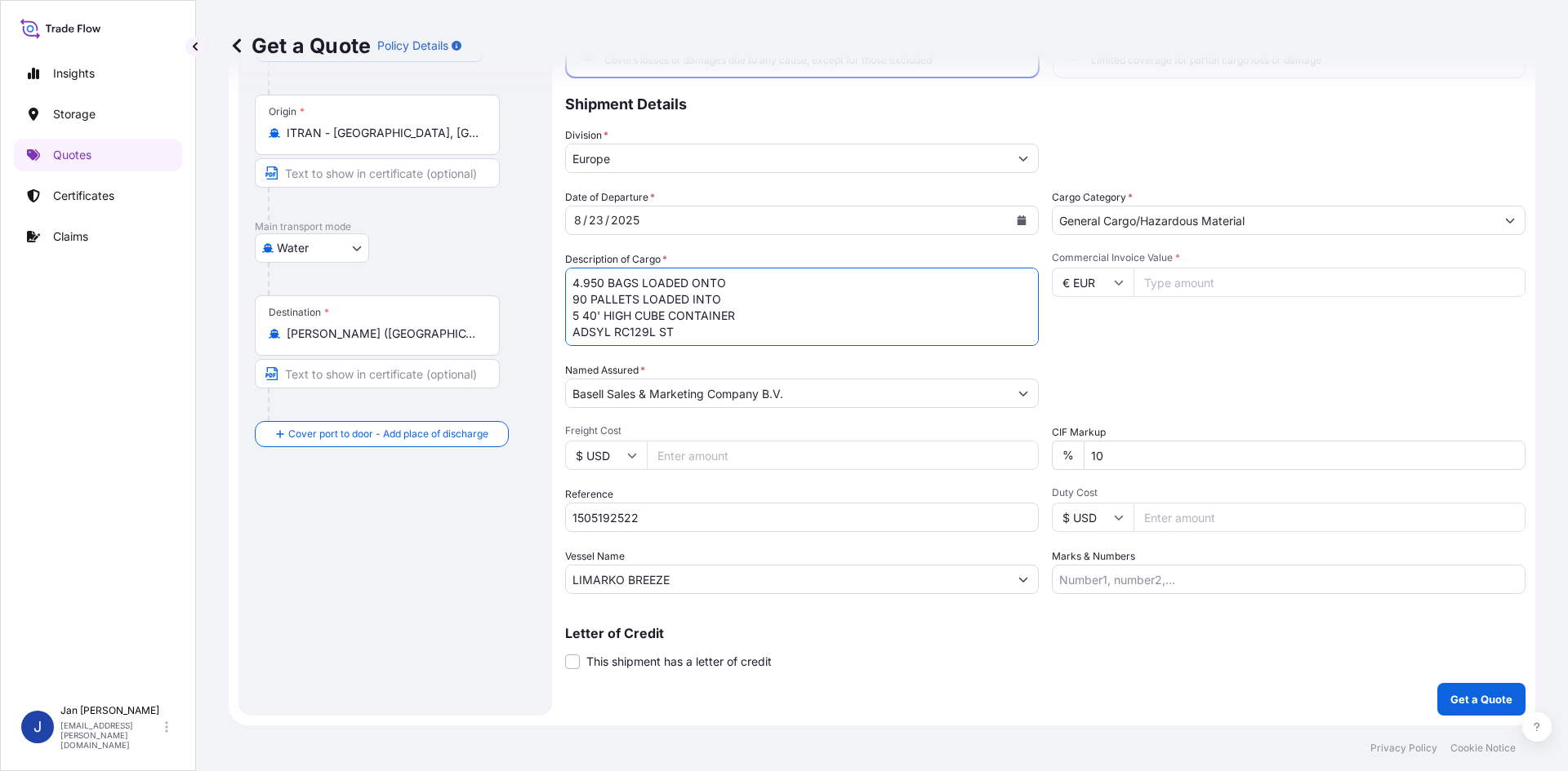
type textarea "4.950 BAGS LOADED ONTO 90 PALLETS LOADED INTO 5 40' HIGH CUBE CONTAINER ADSYL R…"
click at [1181, 293] on input "Commercial Invoice Value *" at bounding box center [1329, 282] width 392 height 29
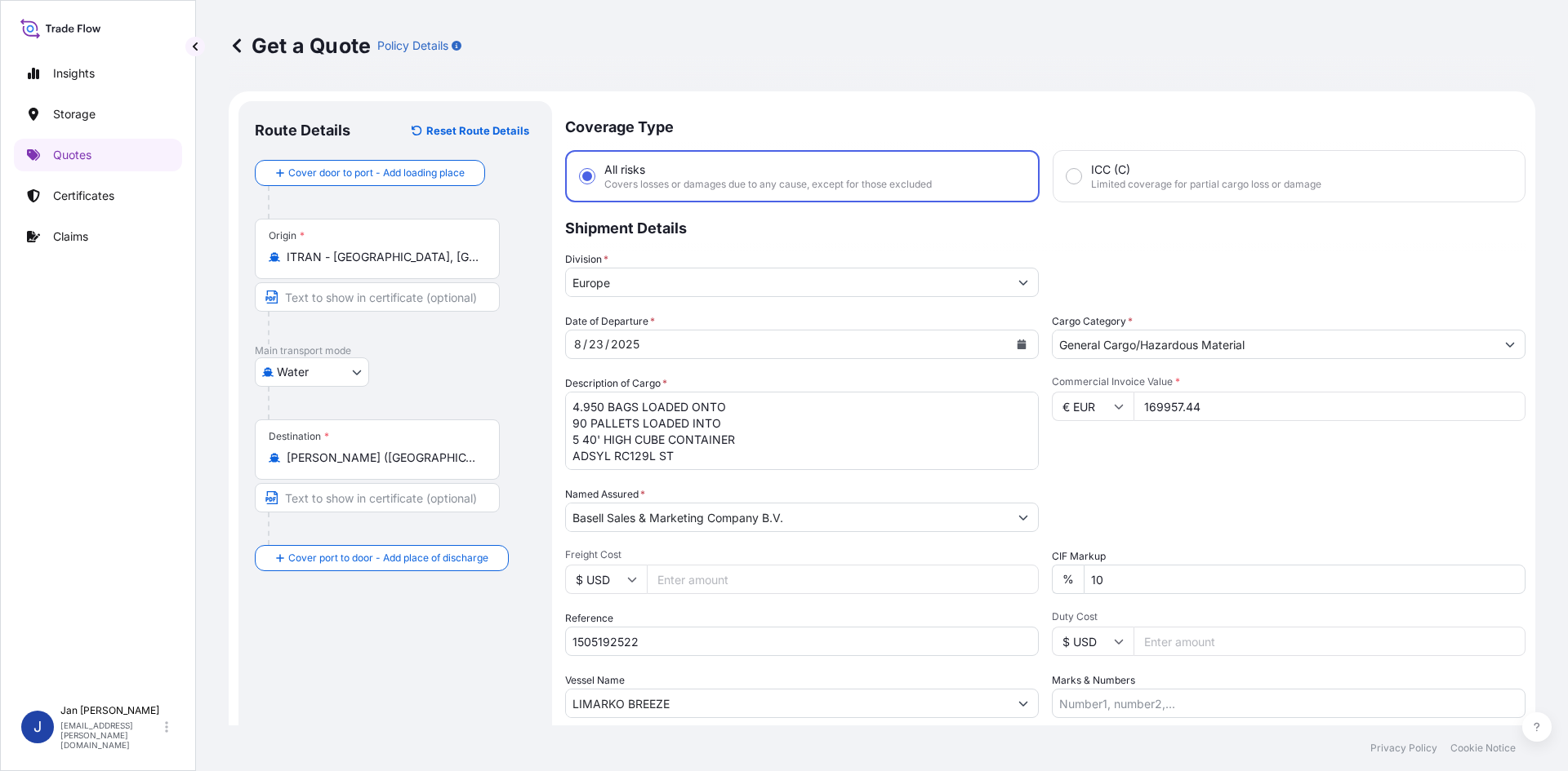
type input "169957.44"
click at [1313, 427] on div "Commercial Invoice Value * € EUR 169957.44" at bounding box center [1288, 423] width 474 height 95
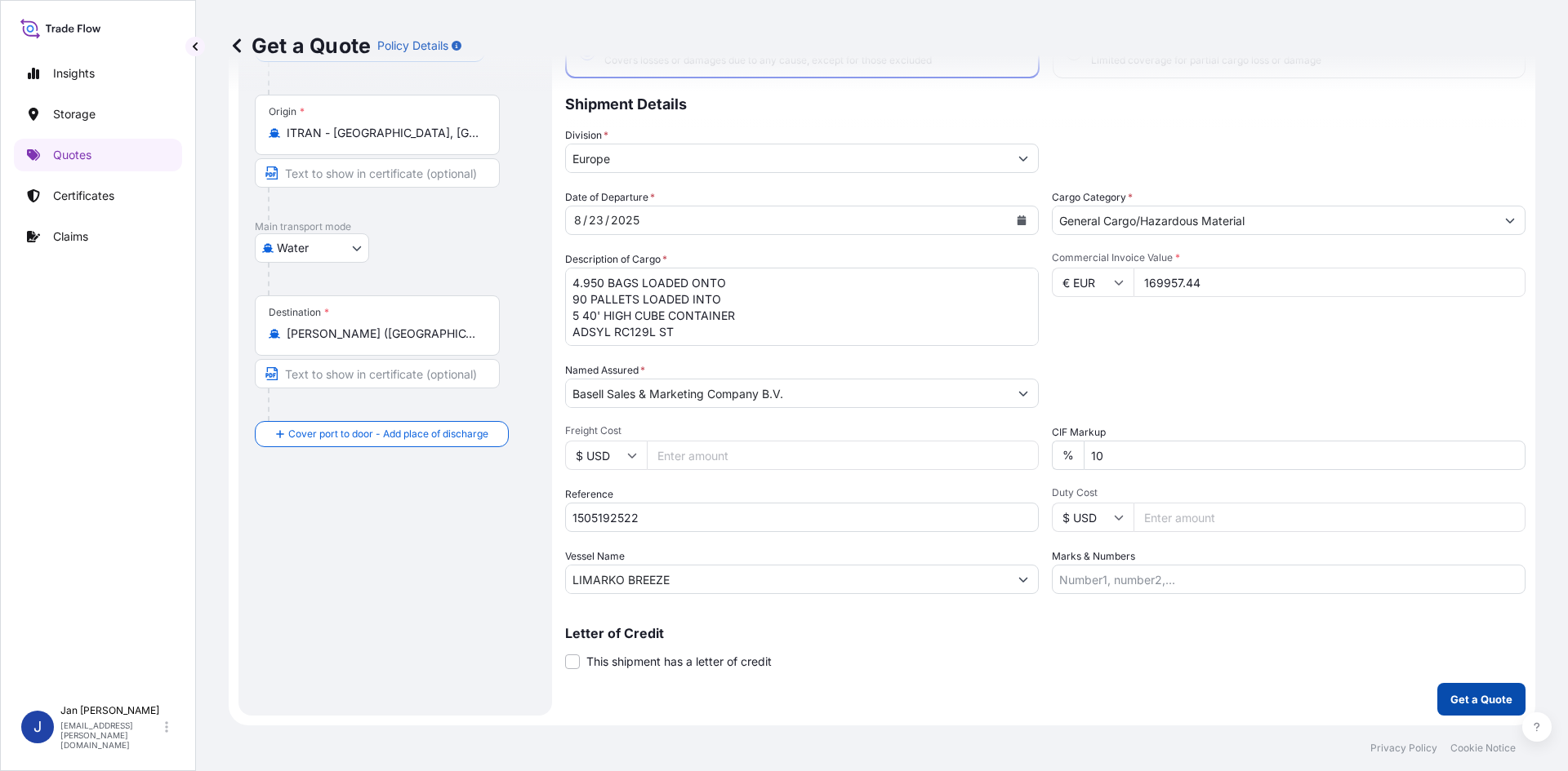
click at [1467, 695] on p "Get a Quote" at bounding box center [1481, 699] width 62 height 16
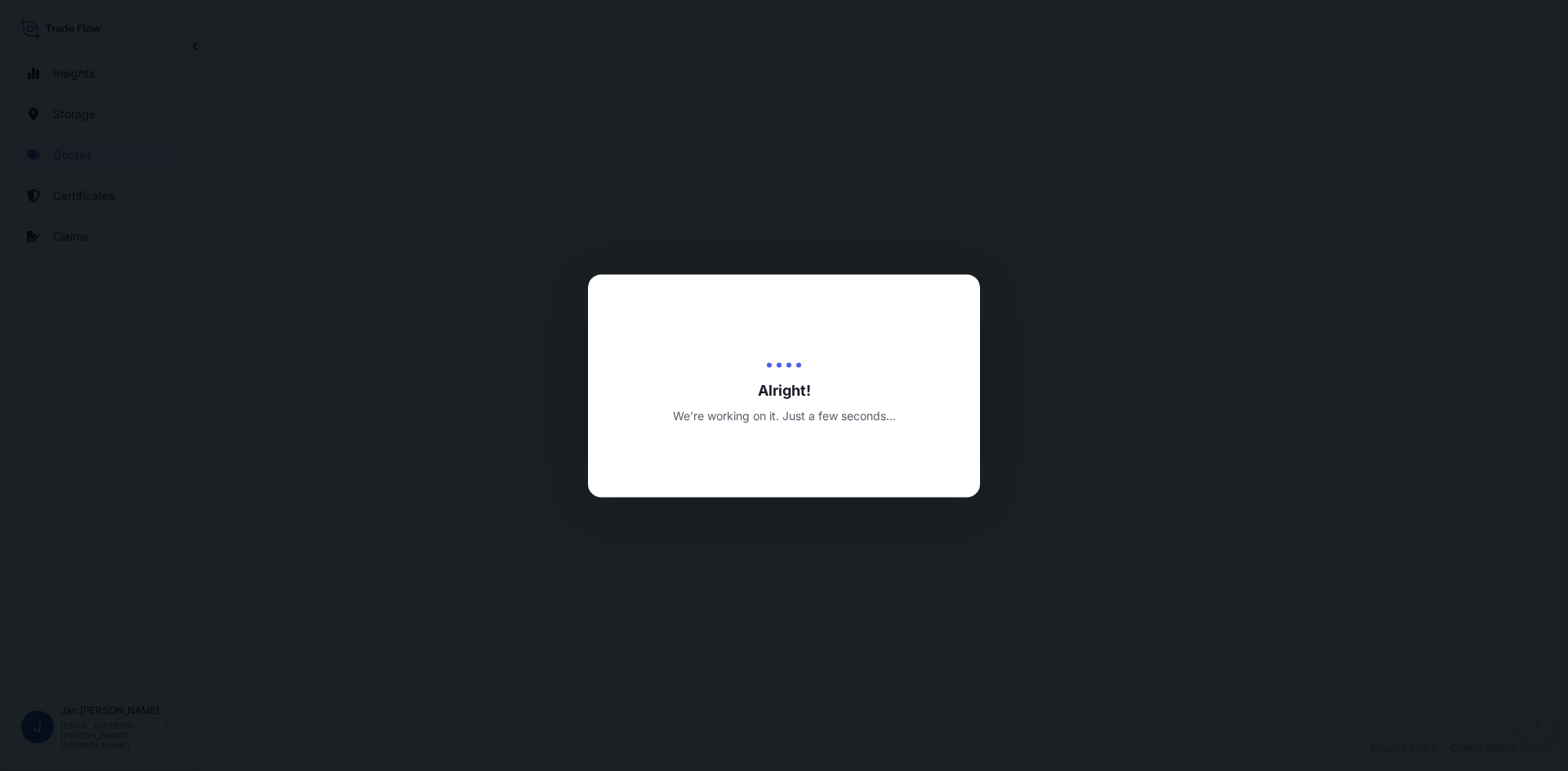
select select "Water"
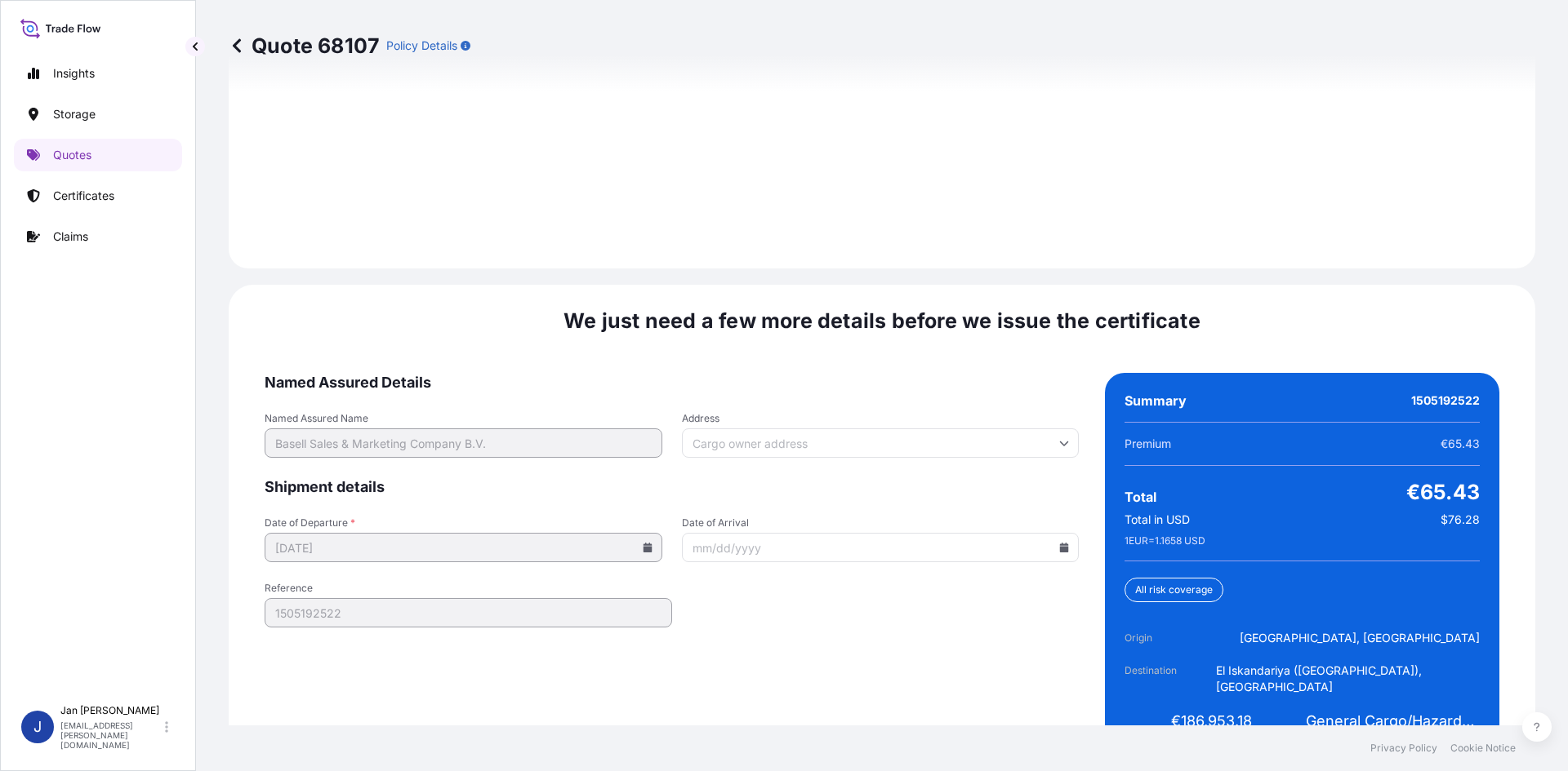
scroll to position [2342, 0]
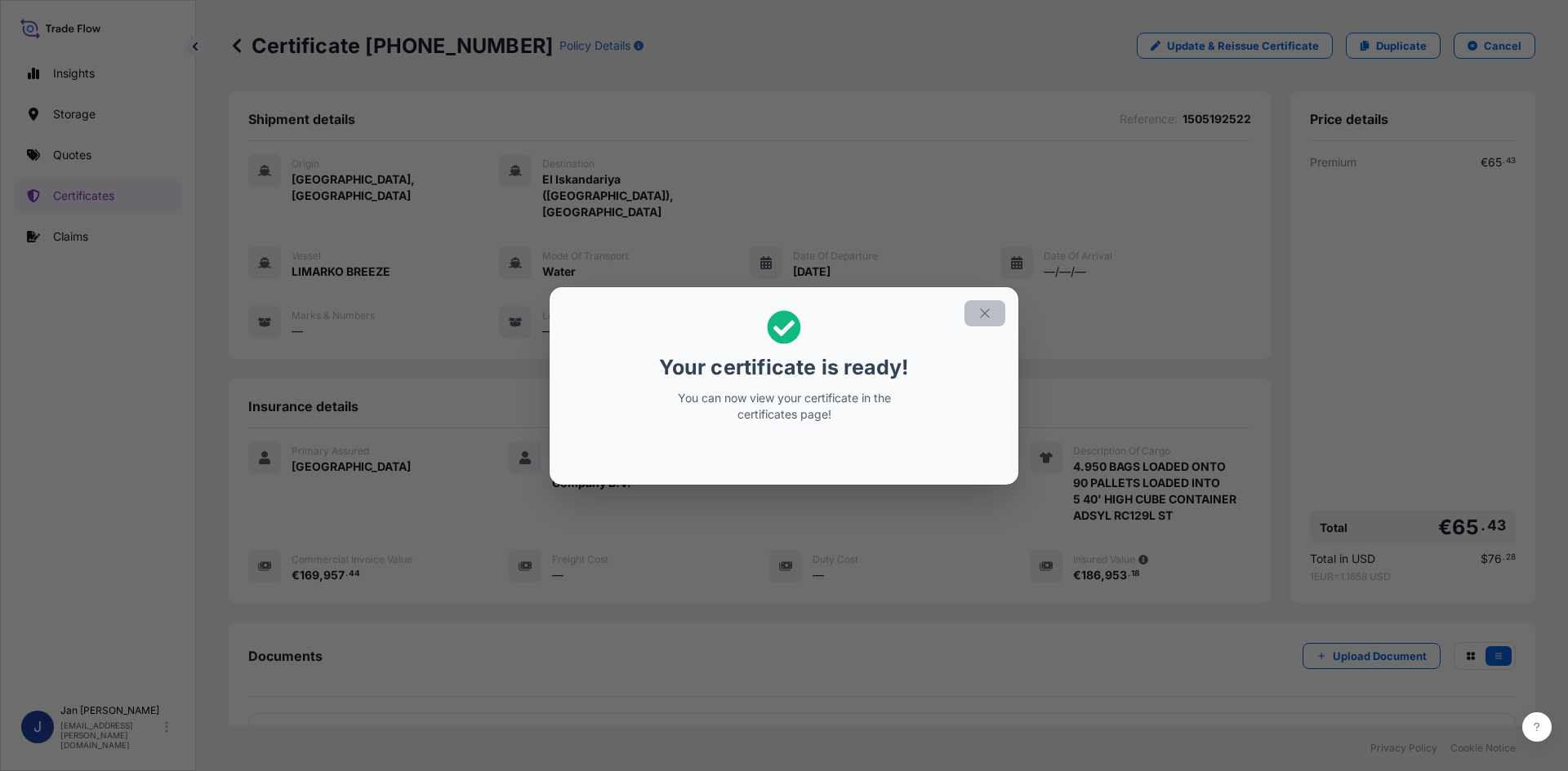
click at [979, 316] on icon "button" at bounding box center [984, 312] width 14 height 14
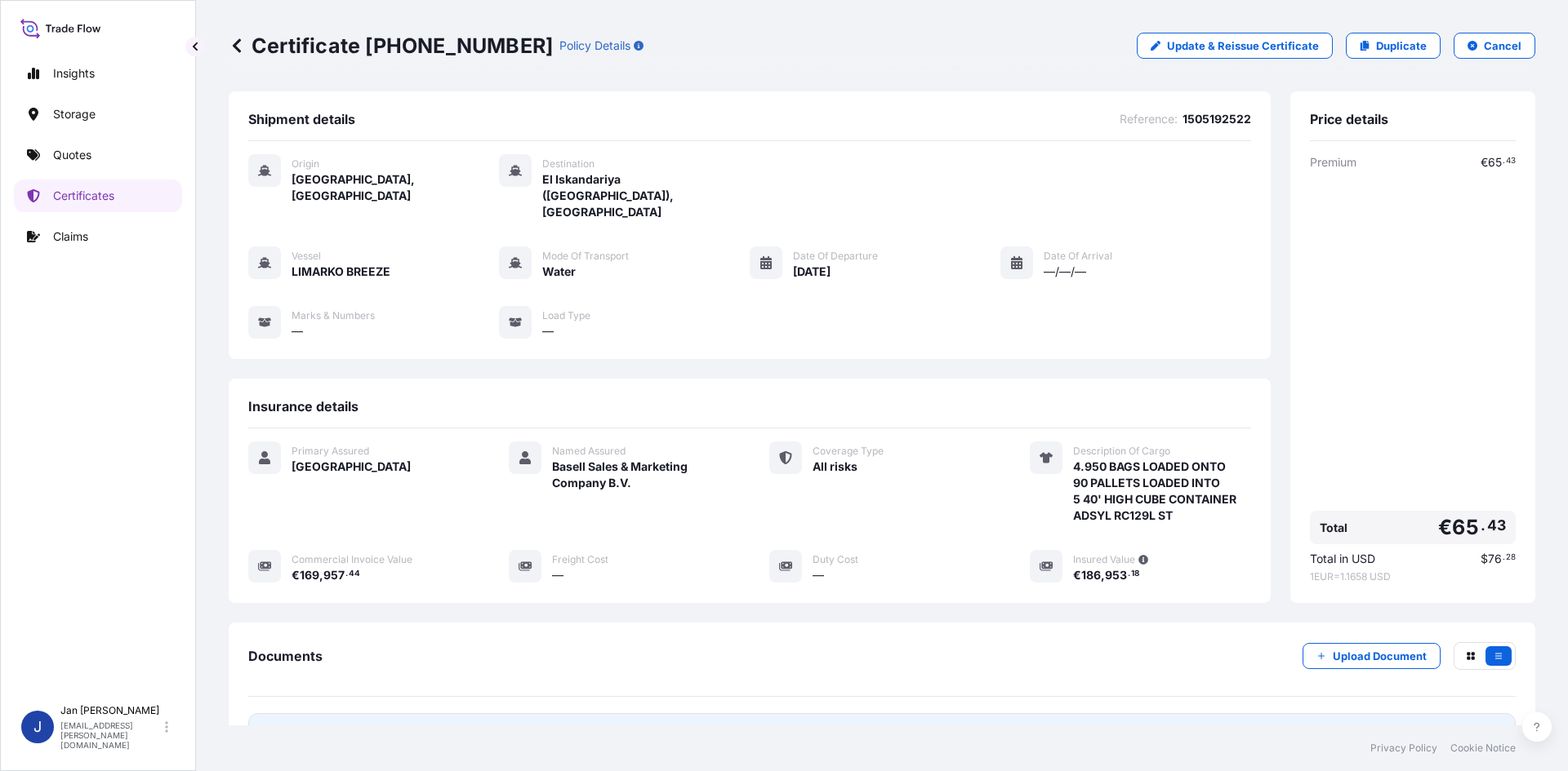
scroll to position [120, 0]
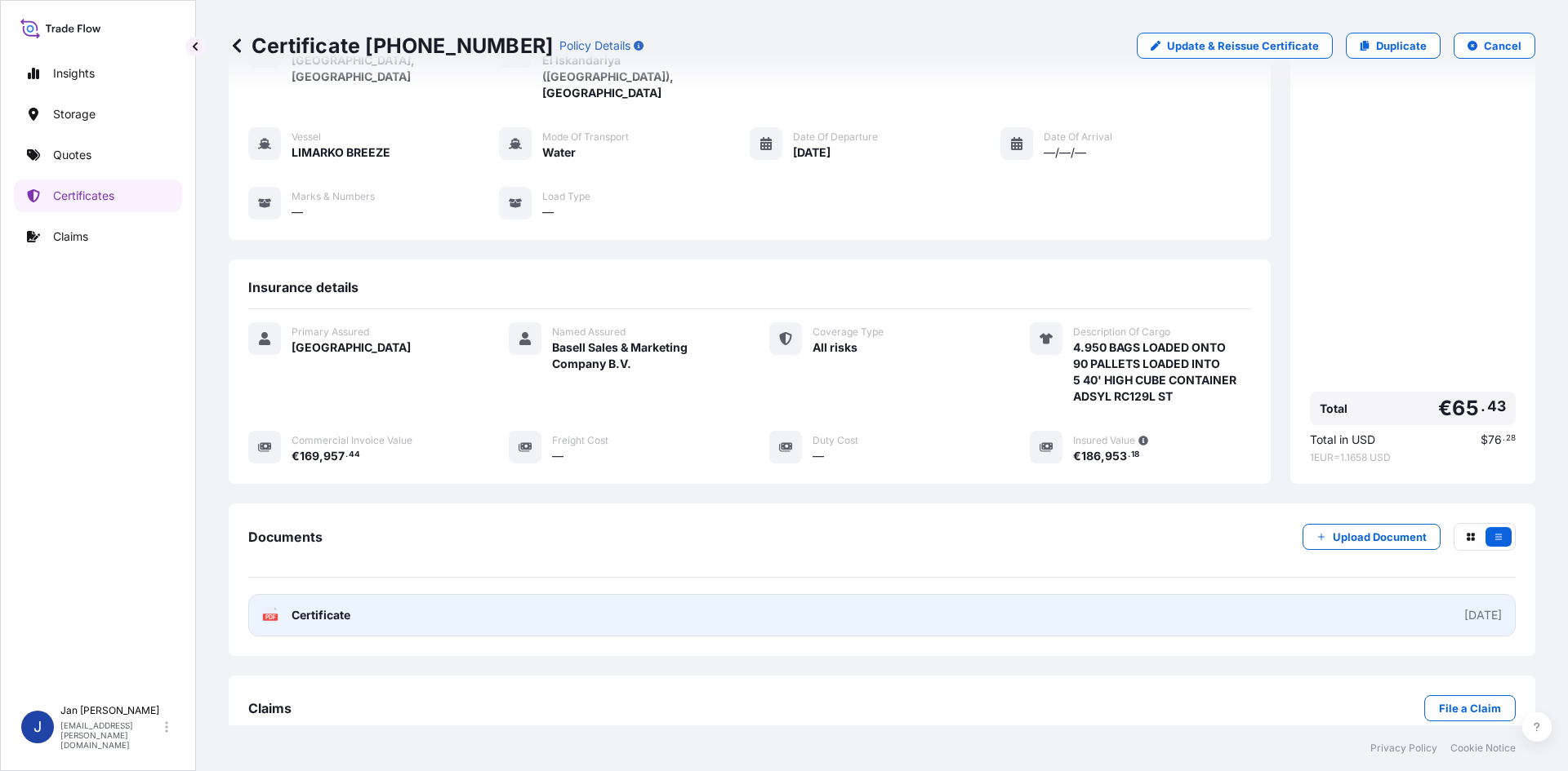
click at [703, 594] on link "PDF Certificate [DATE]" at bounding box center [881, 615] width 1267 height 43
